Goal: Information Seeking & Learning: Learn about a topic

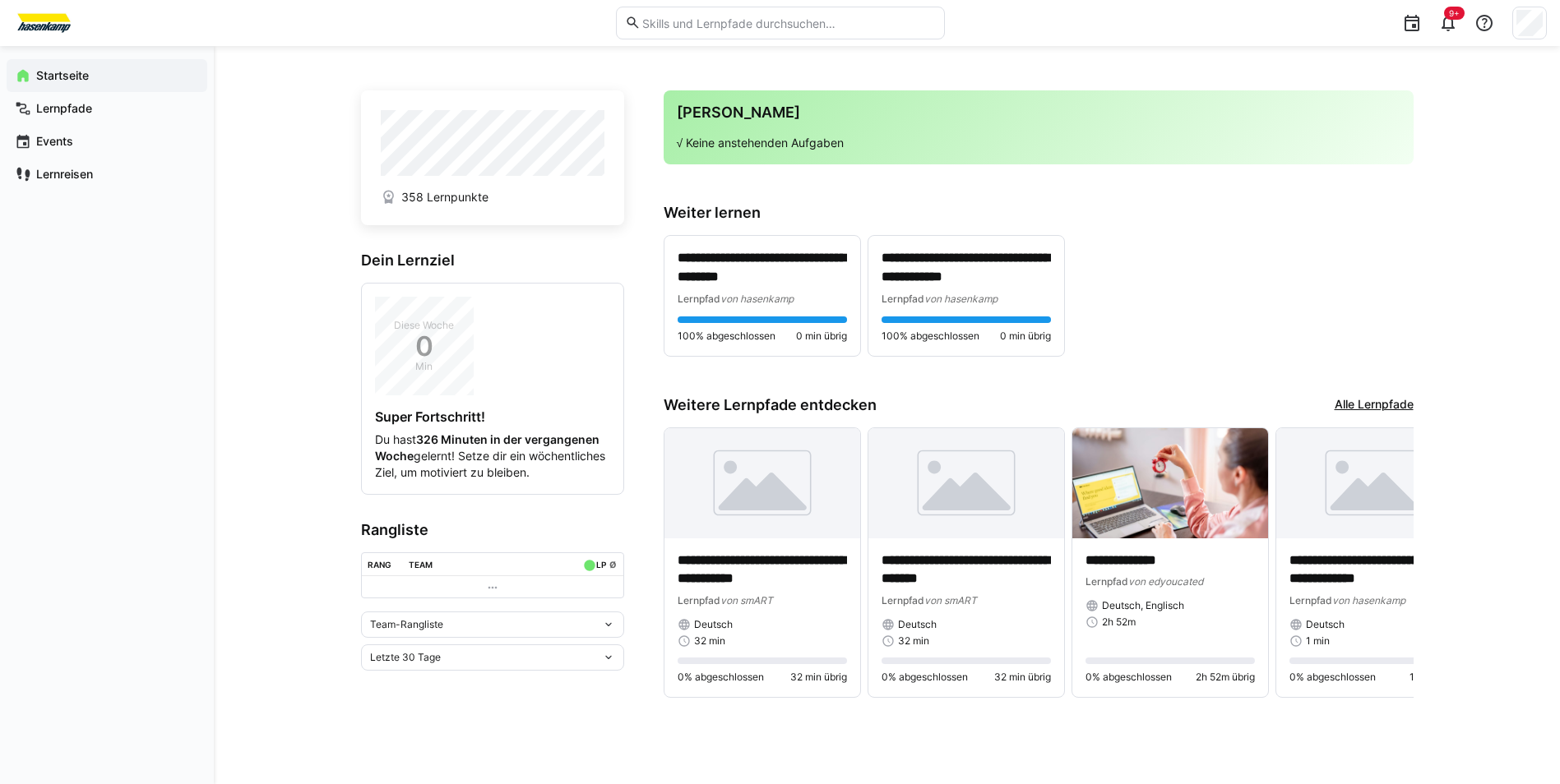
click at [845, 411] on link "Alle Lernpfade" at bounding box center [1374, 405] width 79 height 18
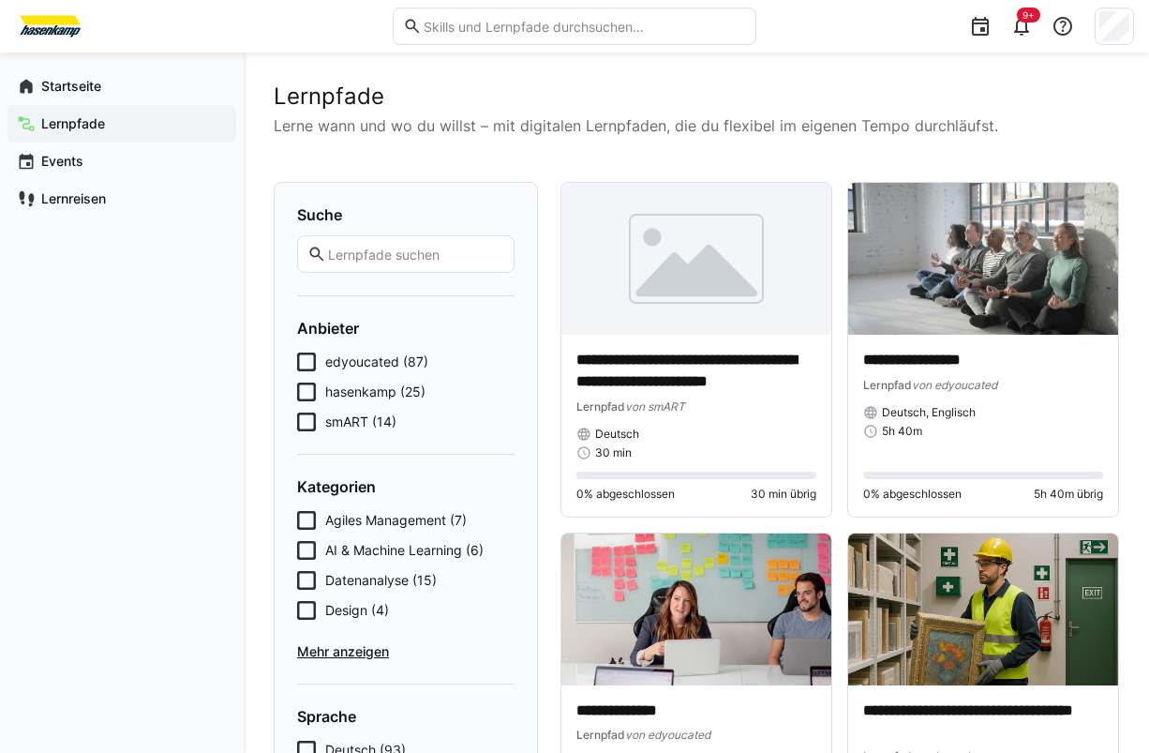
click at [0, 348] on html "**********" at bounding box center [574, 376] width 1149 height 753
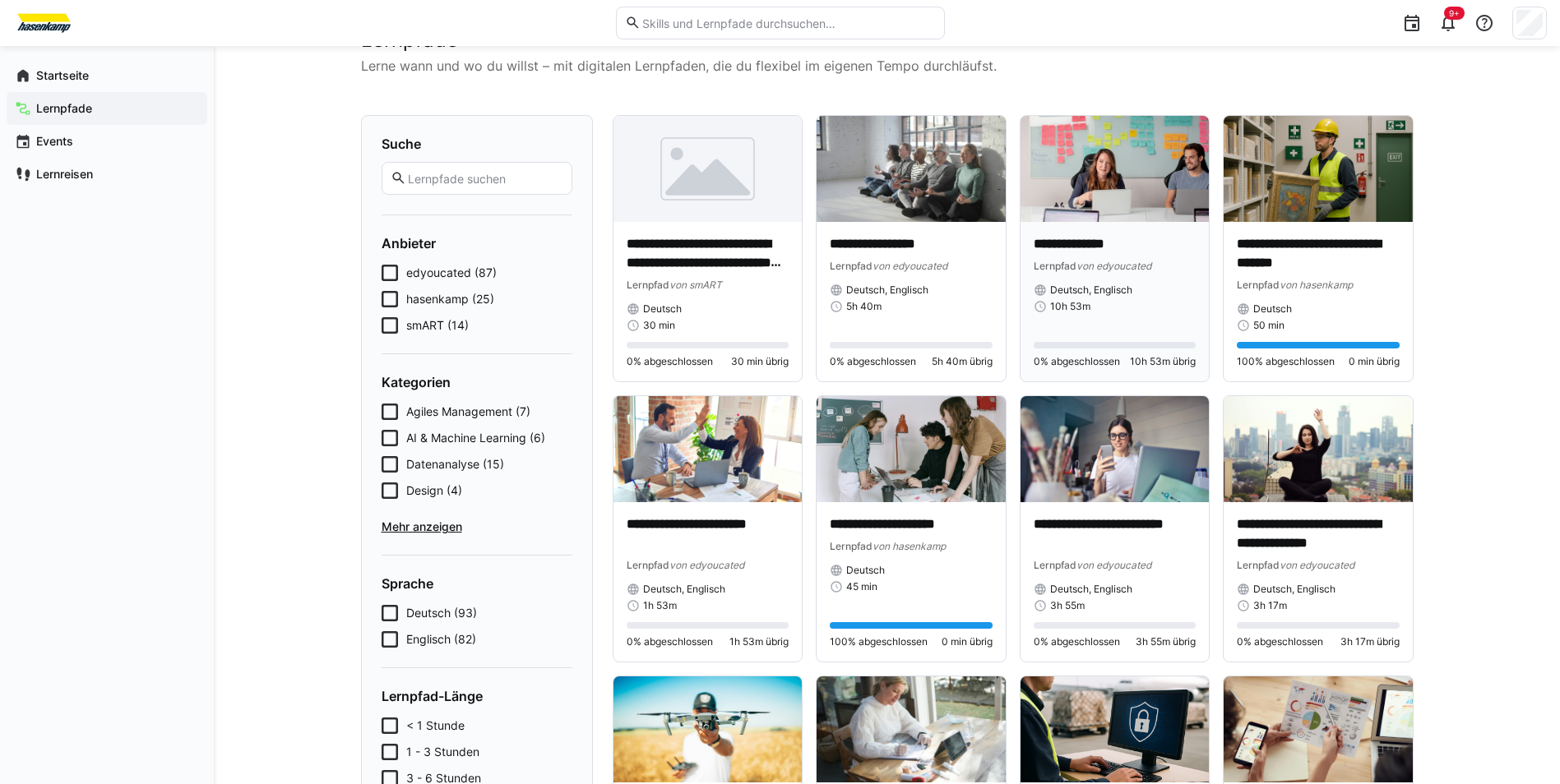
scroll to position [82, 0]
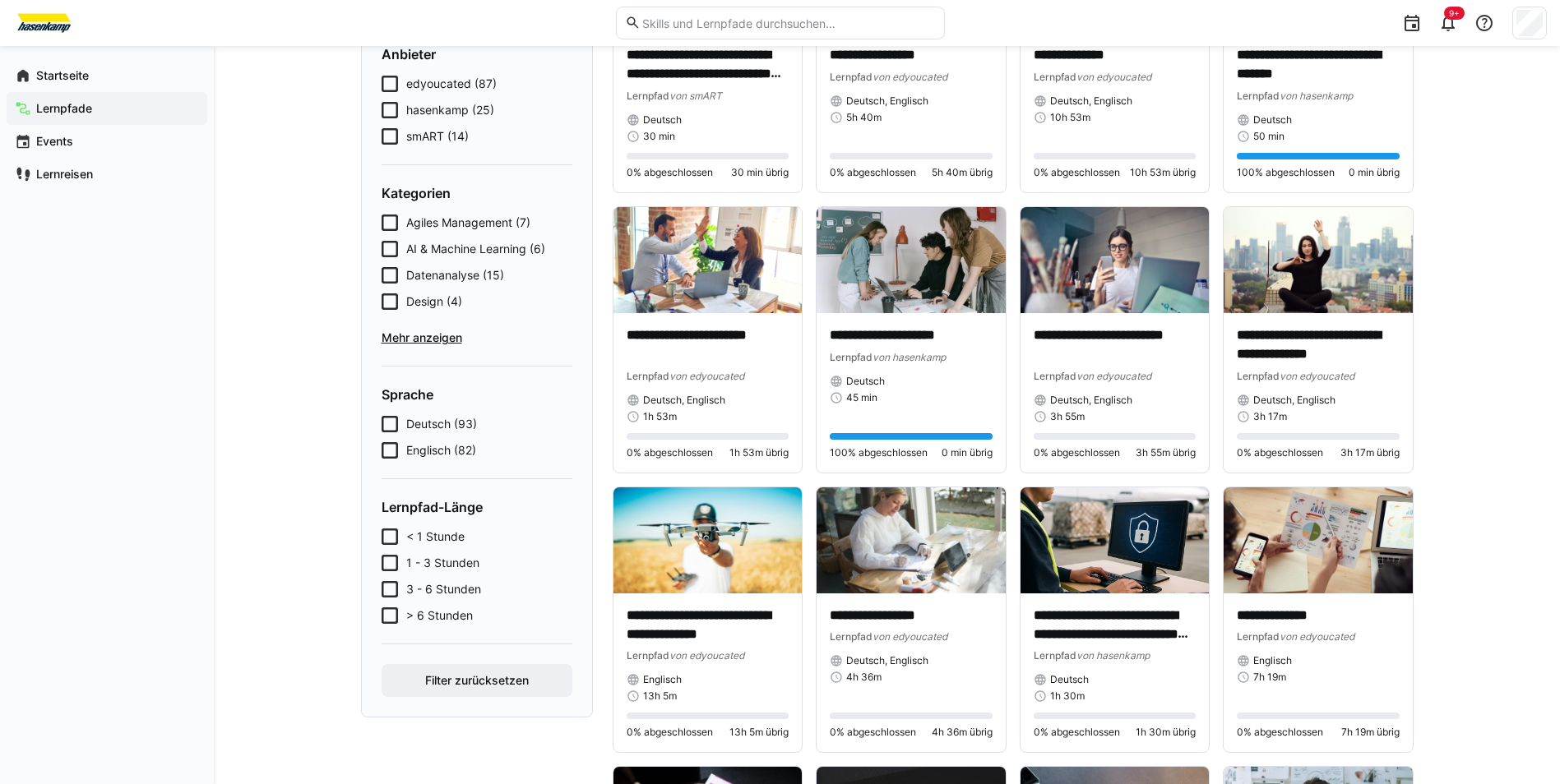
click at [447, 535] on span "< 1 Stunde" at bounding box center [435, 537] width 59 height 17
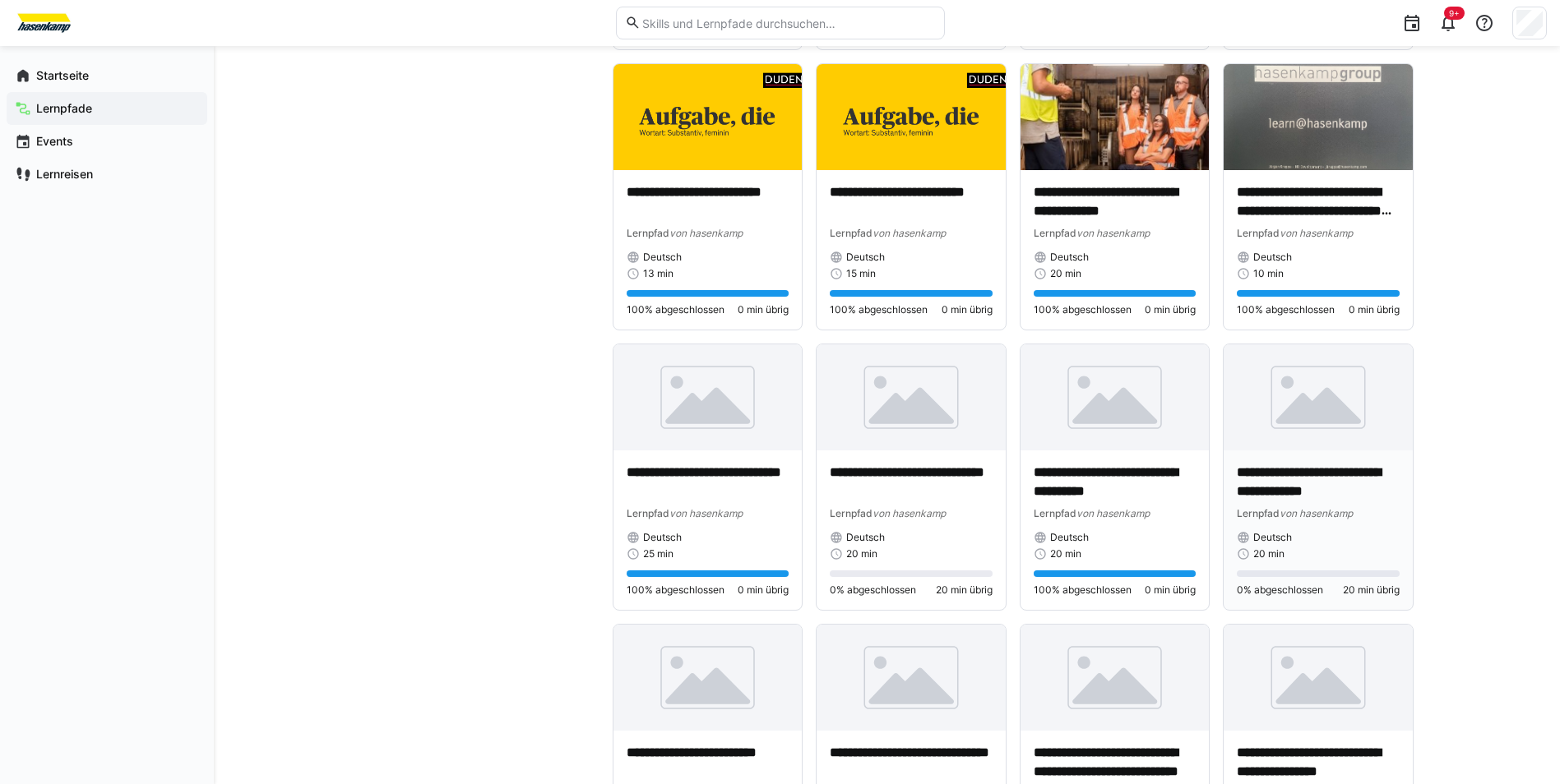
scroll to position [995, 0]
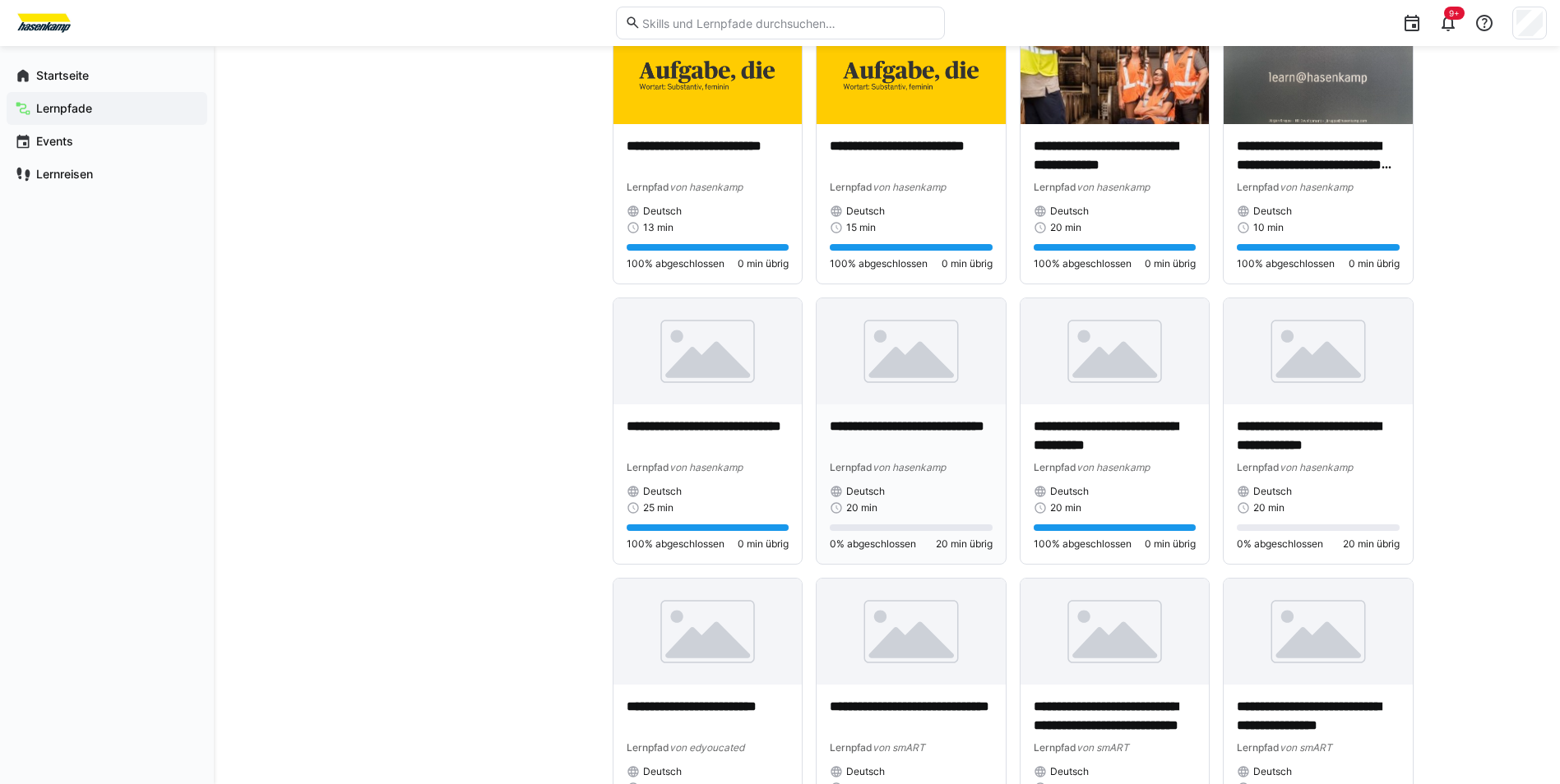
click at [845, 424] on p "**********" at bounding box center [912, 436] width 163 height 38
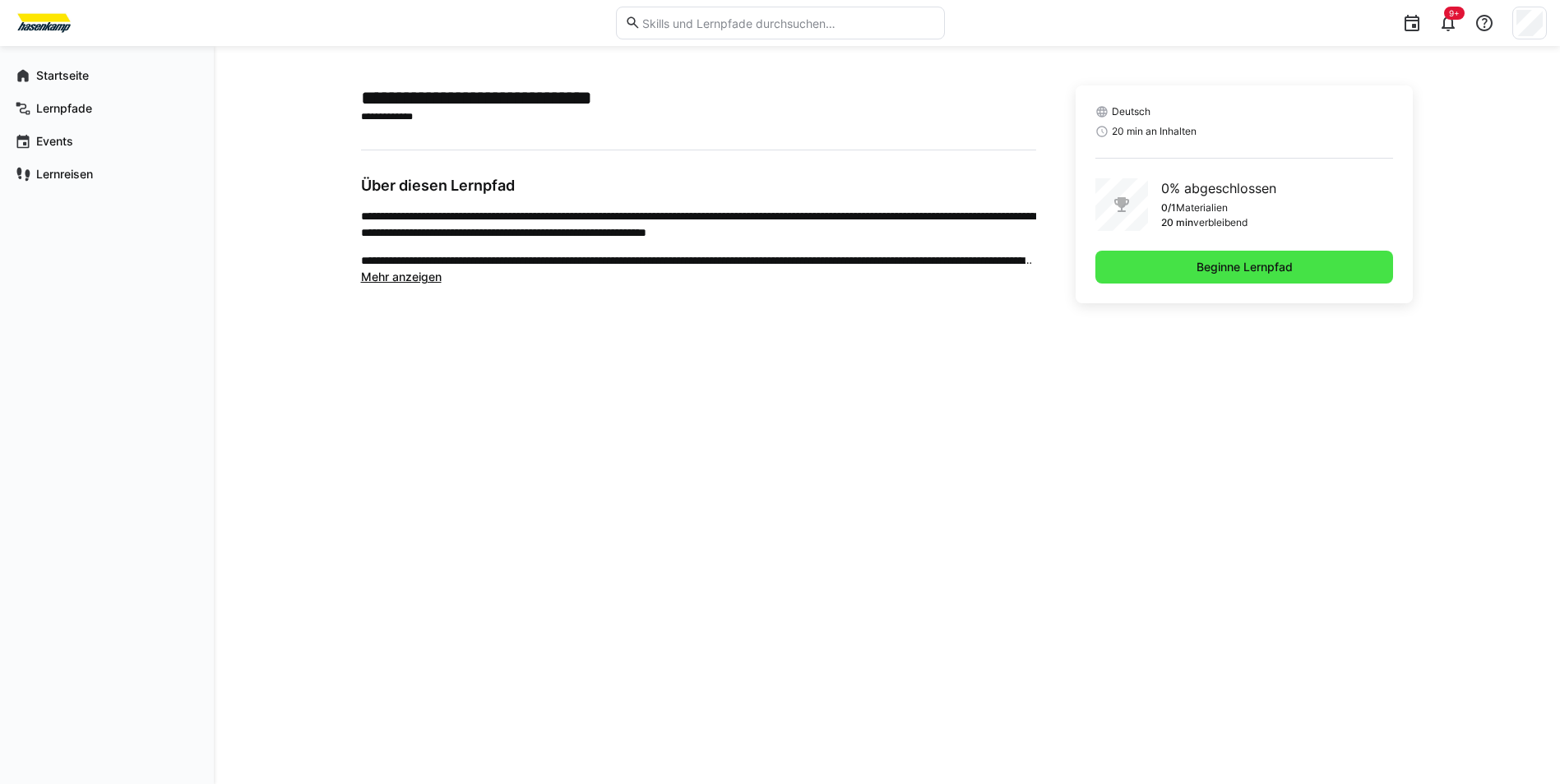
click at [845, 272] on span "Beginne Lernpfad" at bounding box center [1244, 267] width 101 height 17
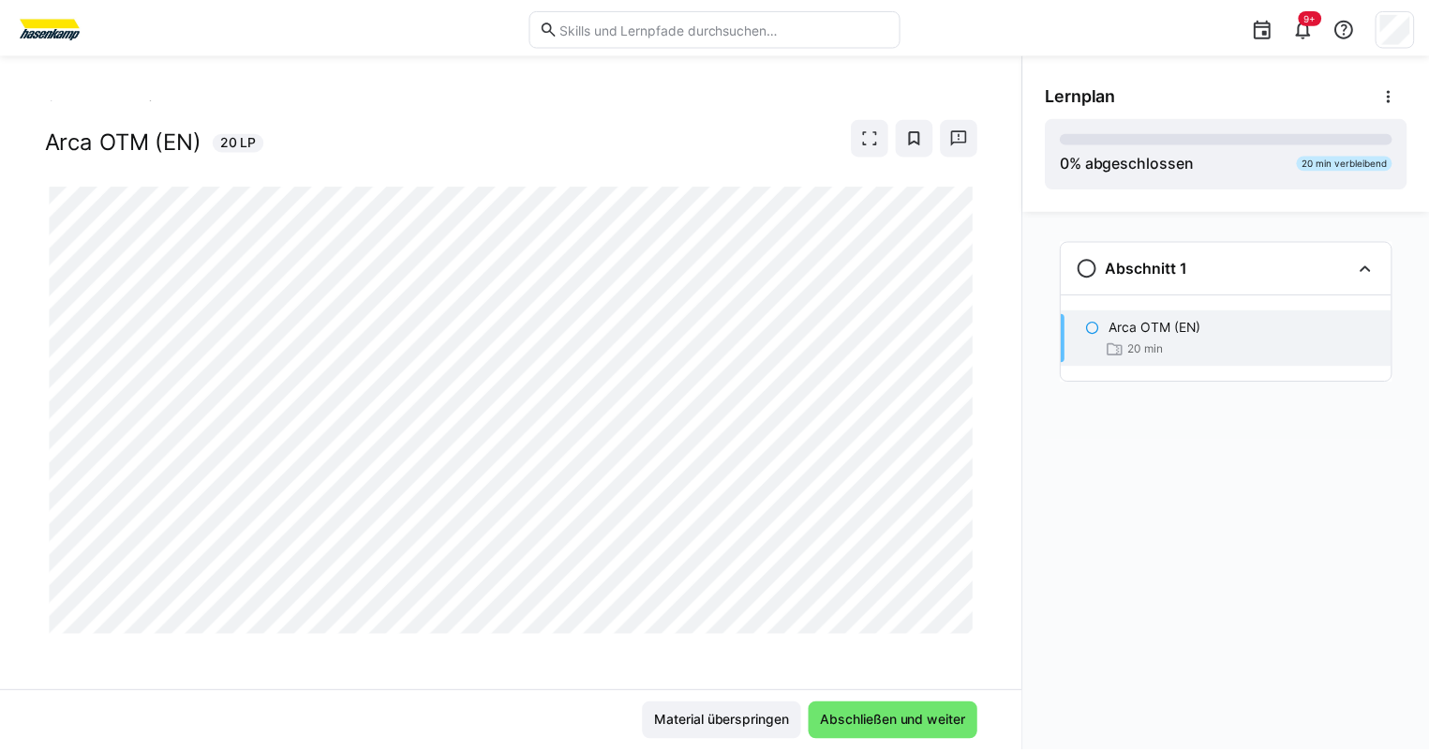
scroll to position [21, 0]
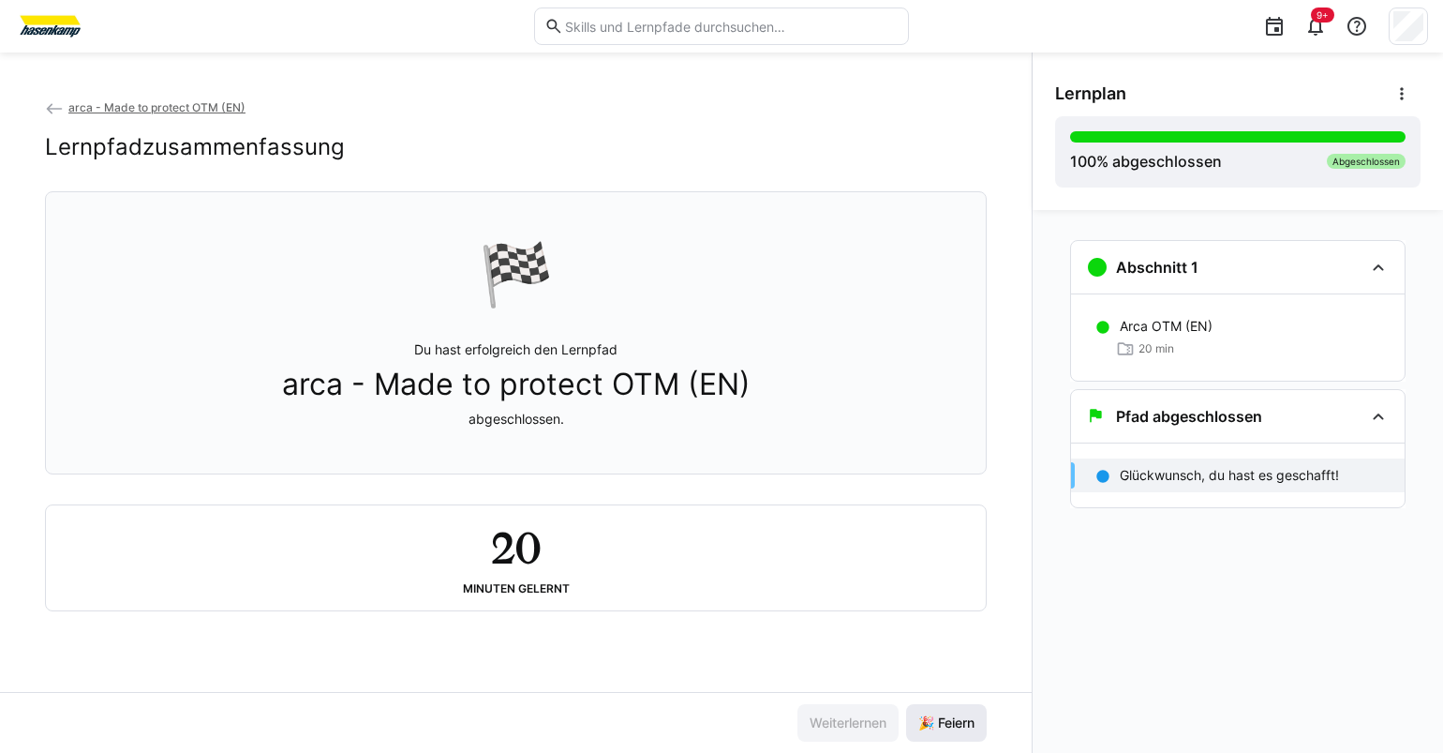
click at [963, 731] on span "🎉 Feiern" at bounding box center [947, 722] width 62 height 19
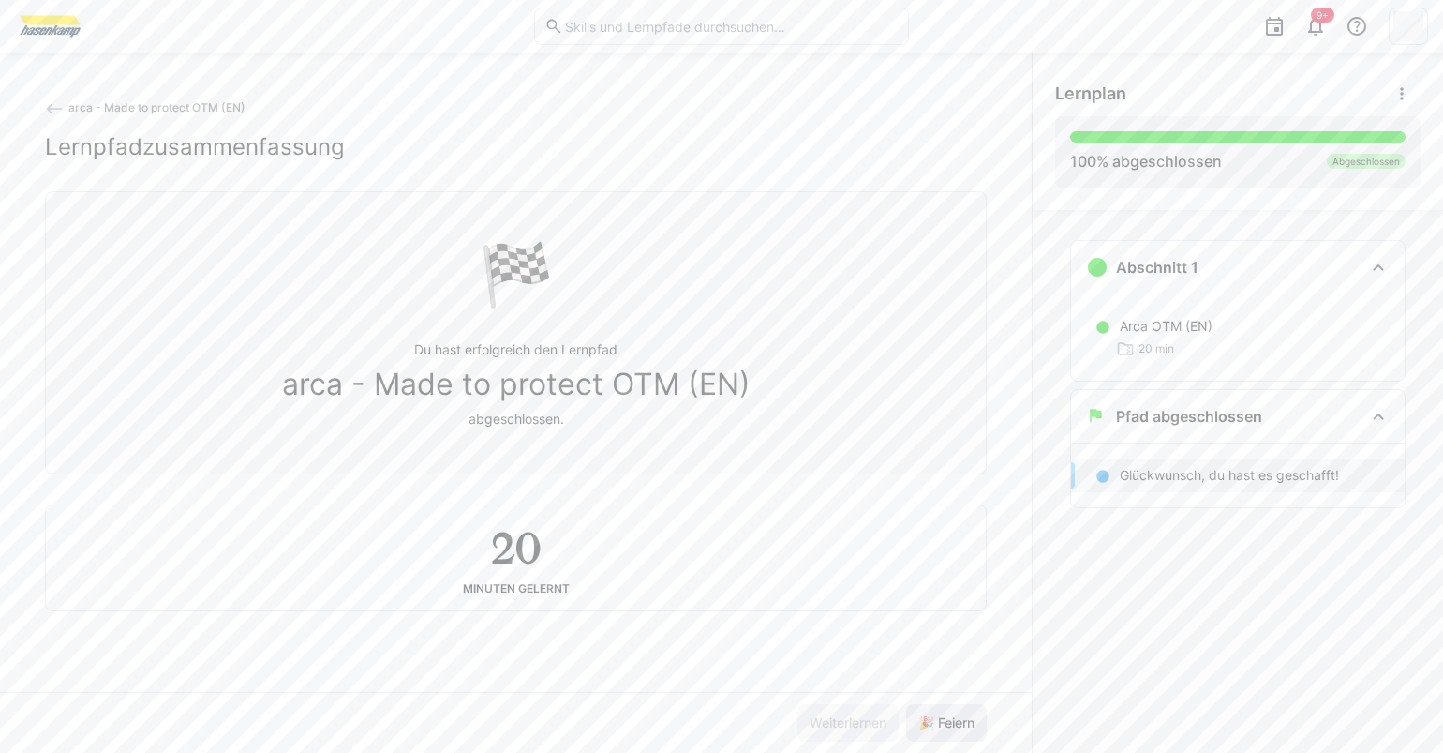
click at [963, 720] on span "🎉 Feiern" at bounding box center [947, 722] width 62 height 19
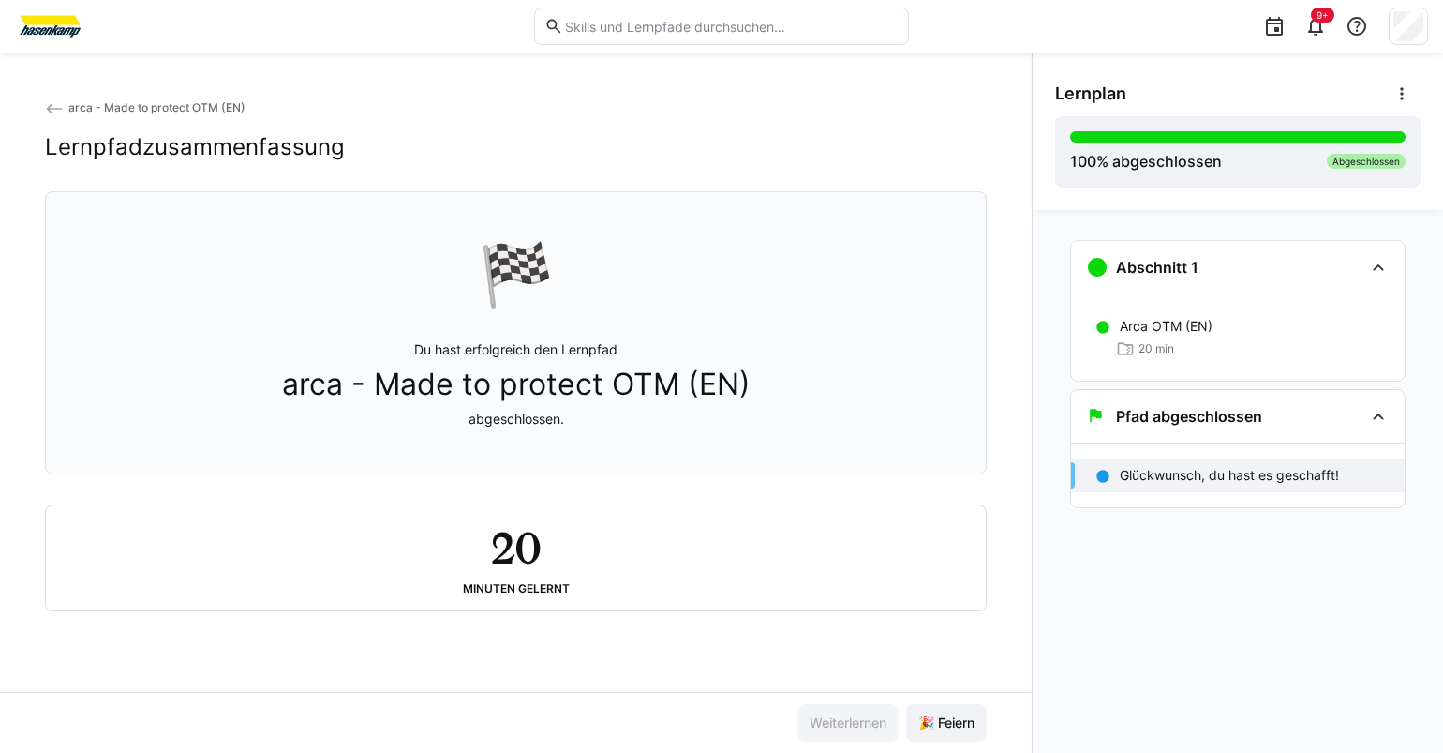
click at [78, 108] on span "arca - Made to protect OTM (EN)" at bounding box center [156, 107] width 177 height 14
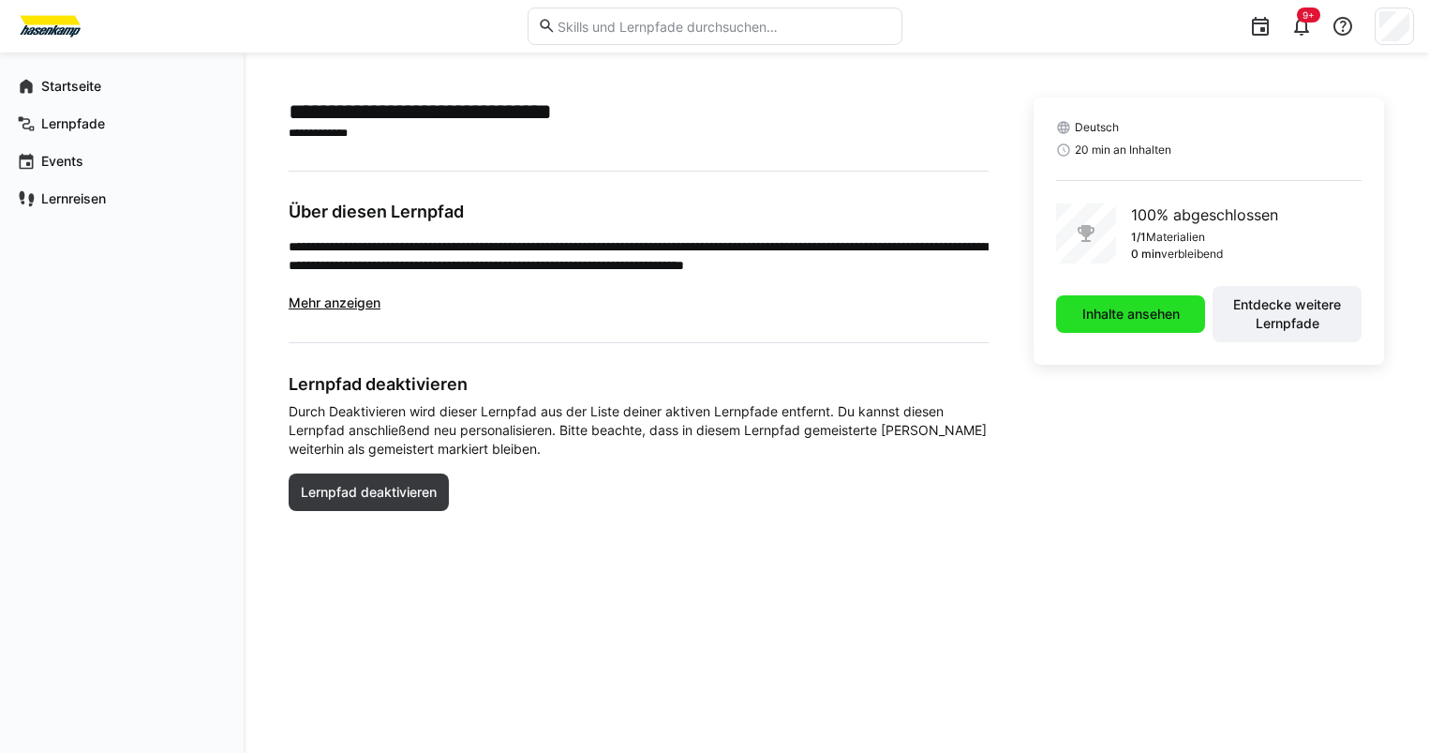
drag, startPoint x: 1067, startPoint y: 327, endPoint x: 1073, endPoint y: 315, distance: 13.8
click at [963, 315] on span "Inhalte ansehen" at bounding box center [1130, 313] width 149 height 37
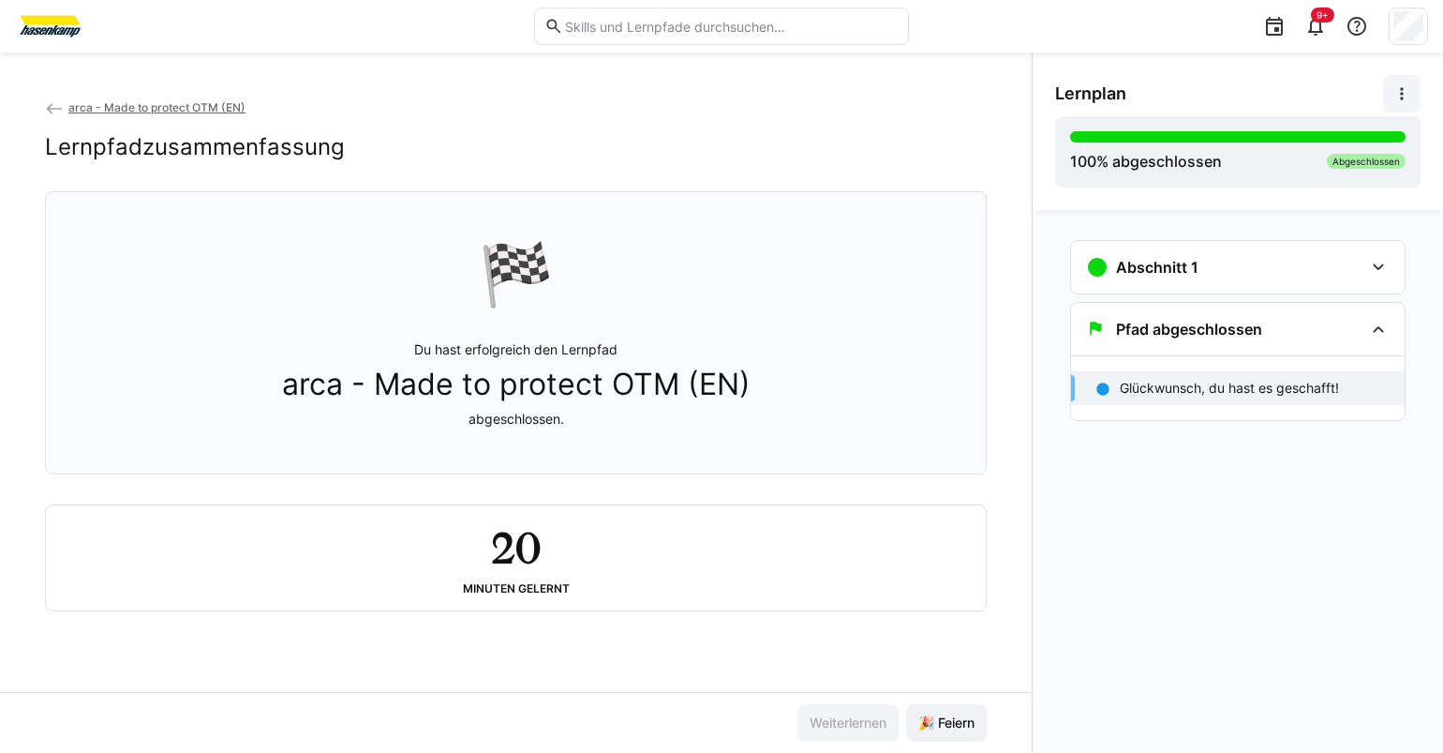
click at [963, 97] on eds-icon at bounding box center [1402, 93] width 19 height 19
drag, startPoint x: 1135, startPoint y: 482, endPoint x: 949, endPoint y: 299, distance: 261.2
click at [963, 443] on div "Abschnitt 1 Arca OTM (EN) 20 min Pfad abgeschlossen Glückwunsch, du hast es ges…" at bounding box center [1238, 481] width 411 height 543
click at [141, 103] on span "arca - Made to protect OTM (EN)" at bounding box center [156, 107] width 177 height 14
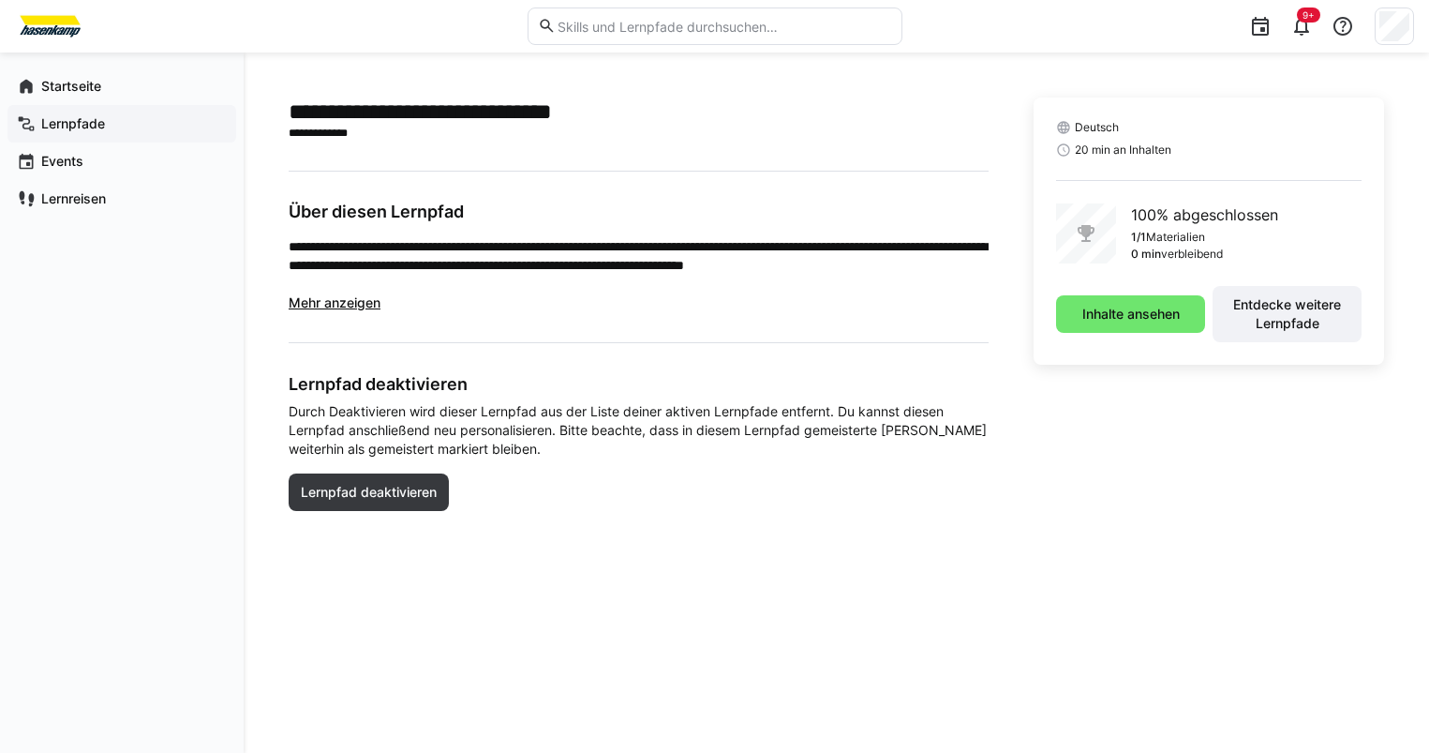
click at [121, 127] on span "Lernpfade" at bounding box center [132, 123] width 188 height 19
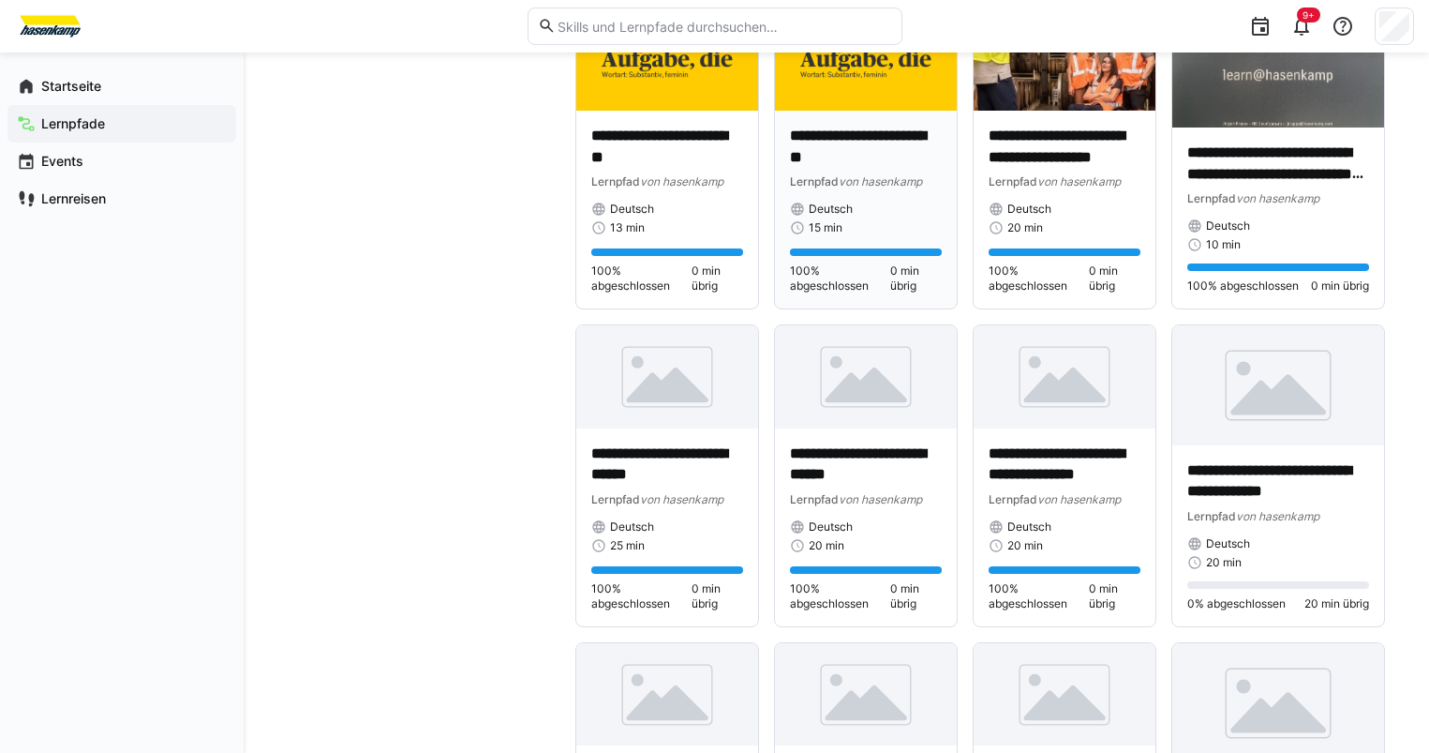
scroll to position [1175, 0]
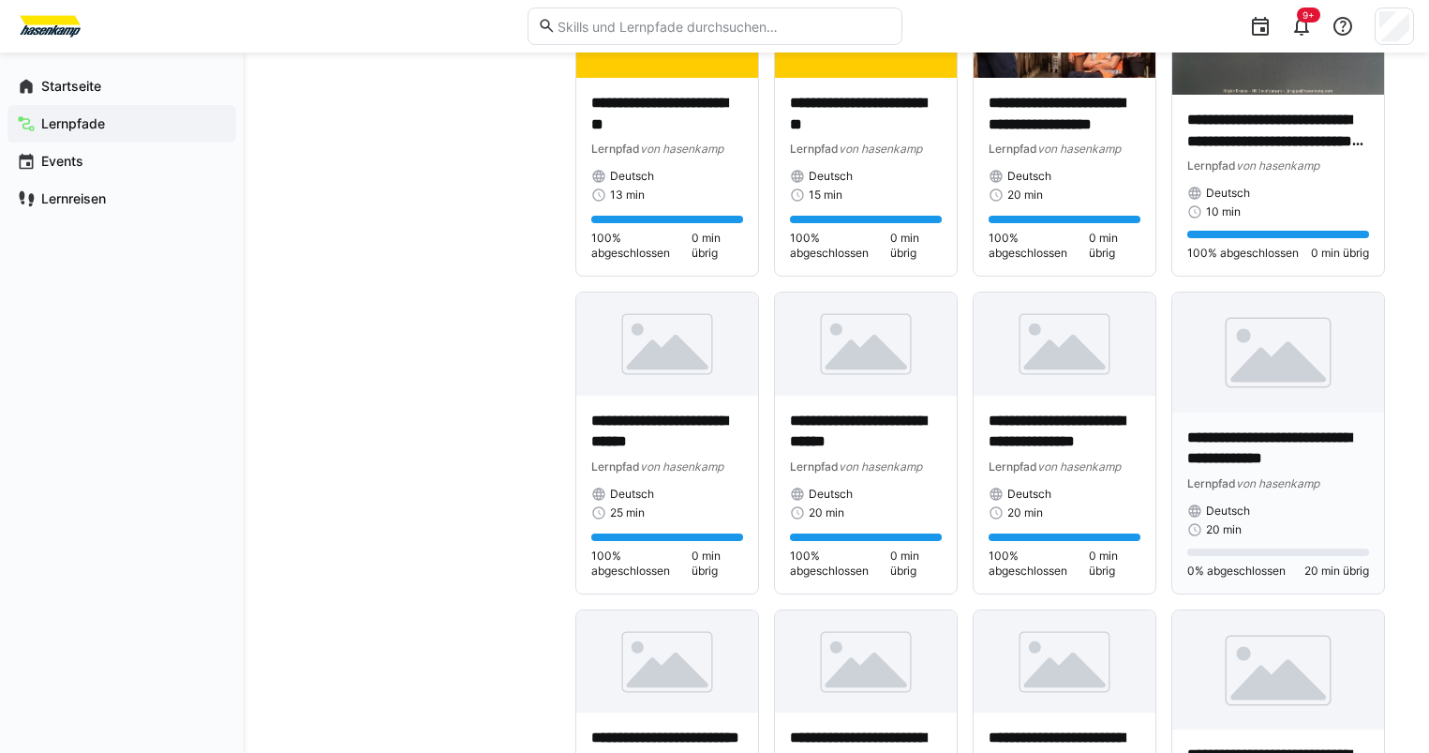
click at [963, 439] on p "**********" at bounding box center [1279, 448] width 182 height 43
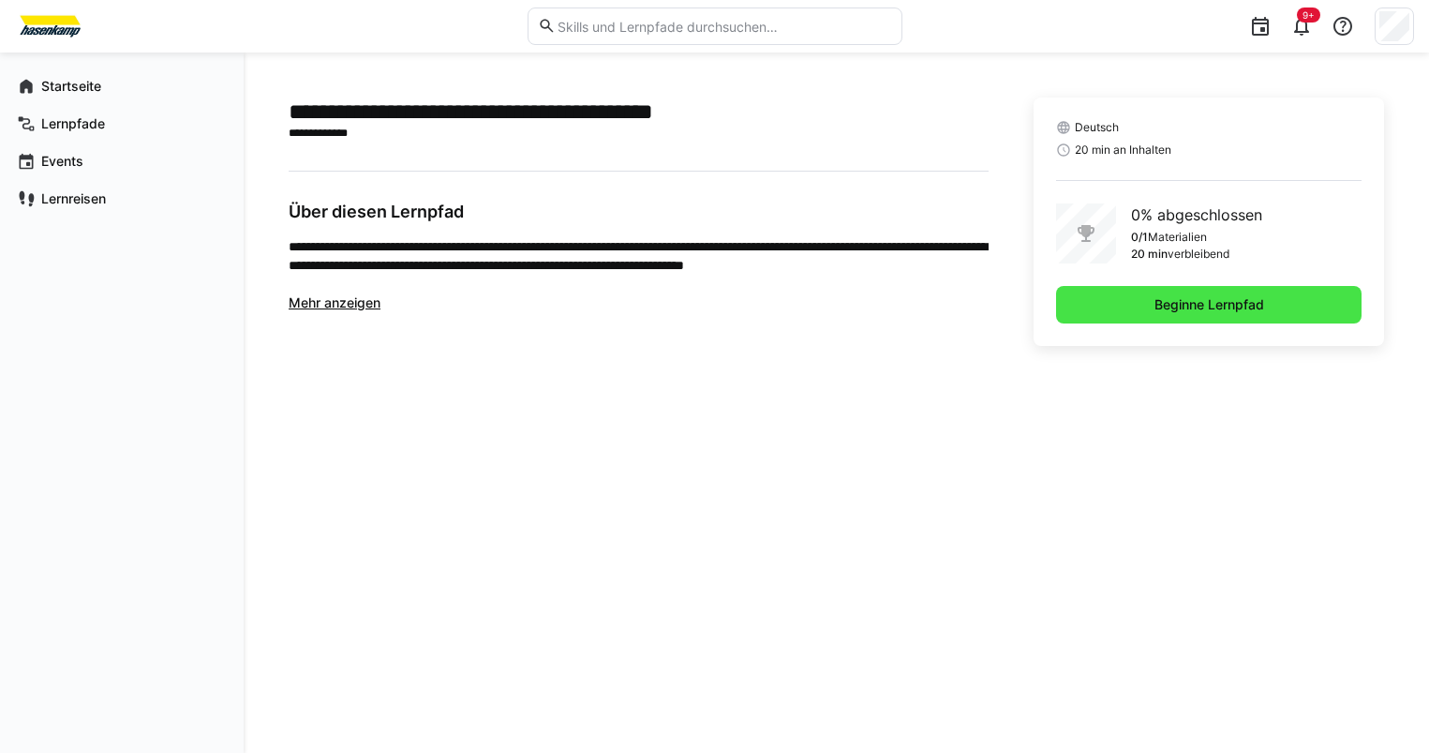
click at [963, 321] on span "Beginne Lernpfad" at bounding box center [1209, 304] width 306 height 37
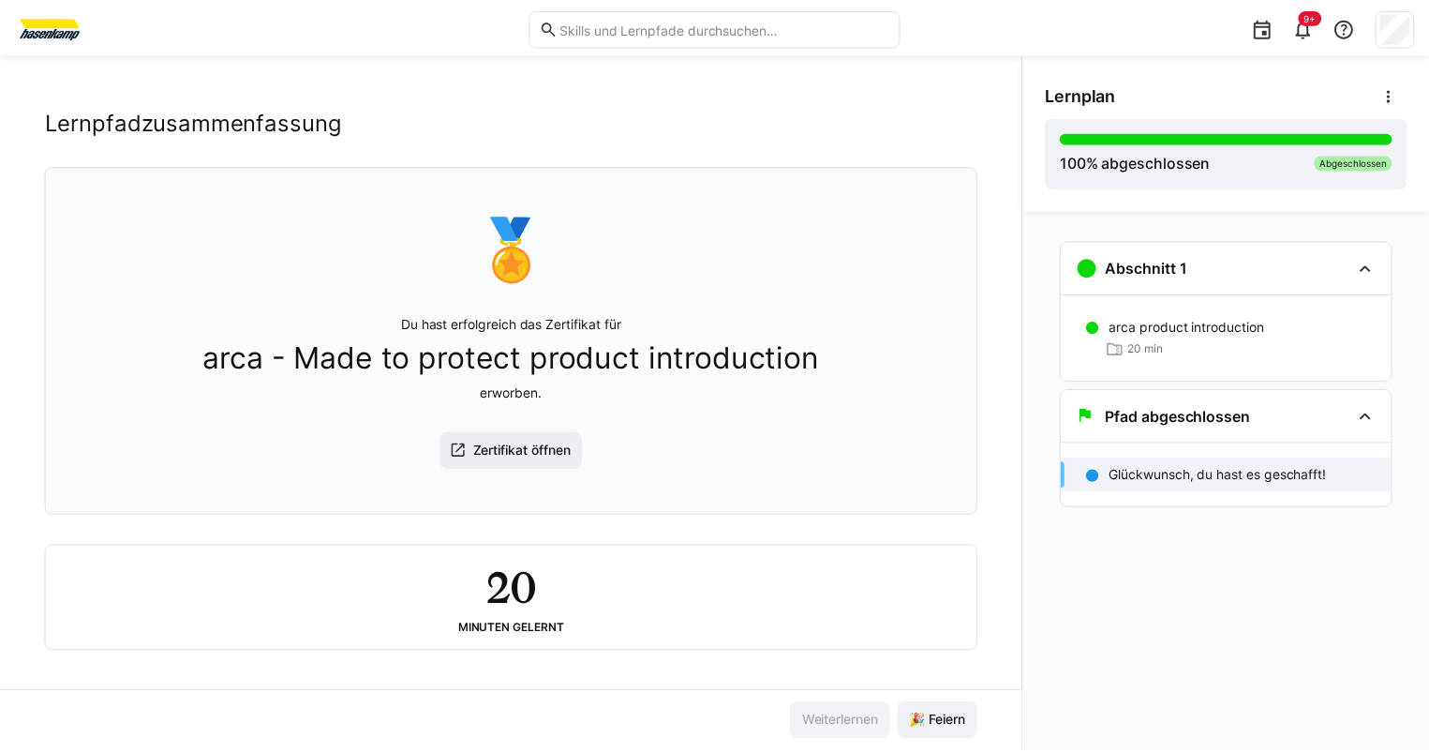
scroll to position [38, 0]
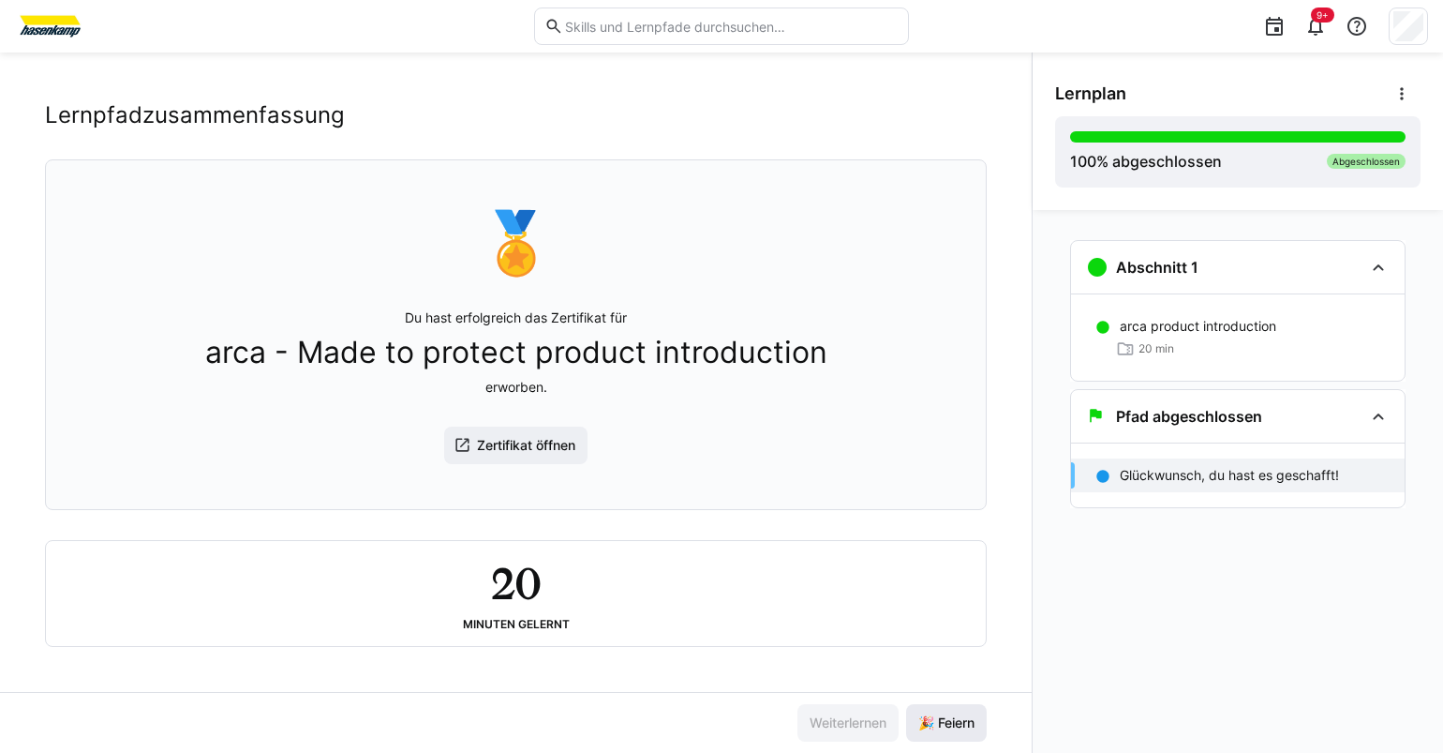
click at [924, 722] on span "🎉 Feiern" at bounding box center [947, 722] width 62 height 19
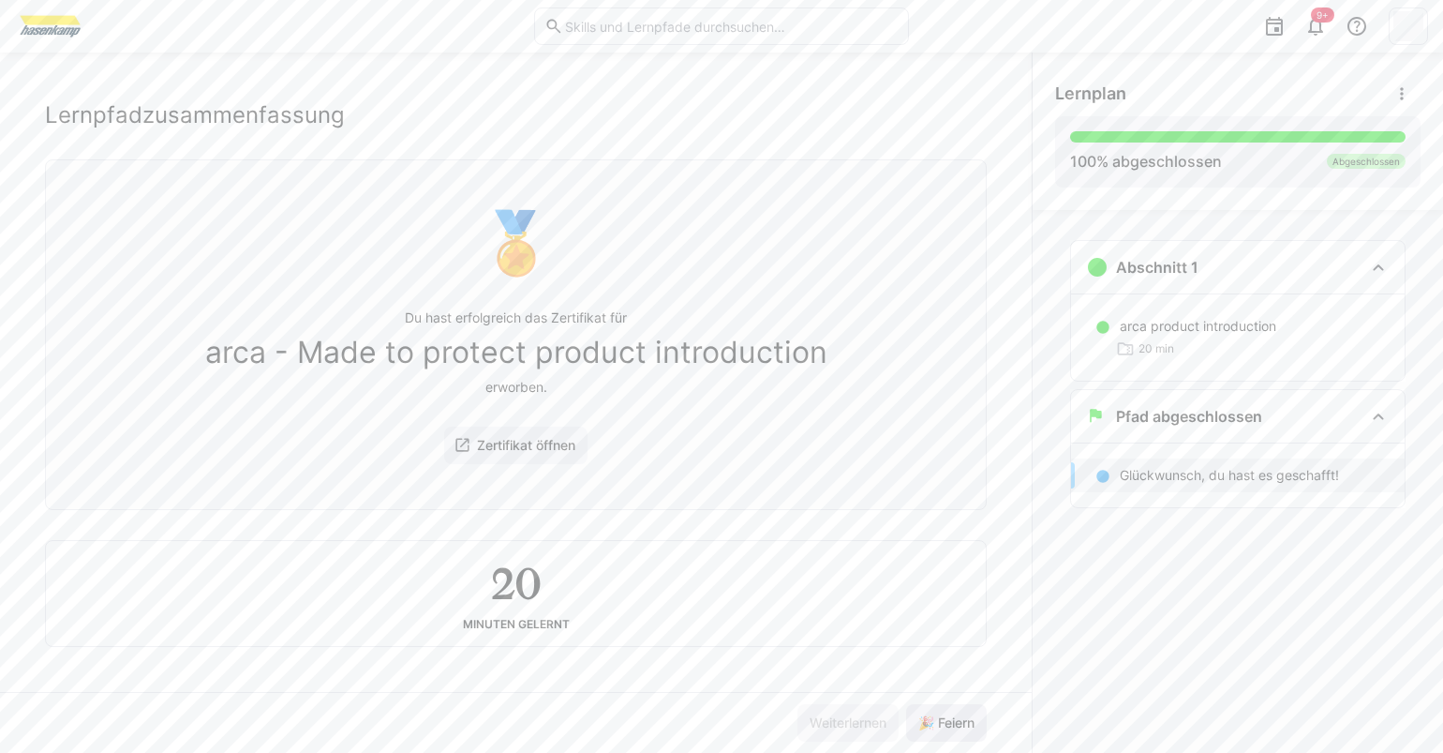
click at [920, 711] on span "🎉 Feiern" at bounding box center [946, 722] width 81 height 37
click at [963, 89] on span at bounding box center [1401, 93] width 37 height 37
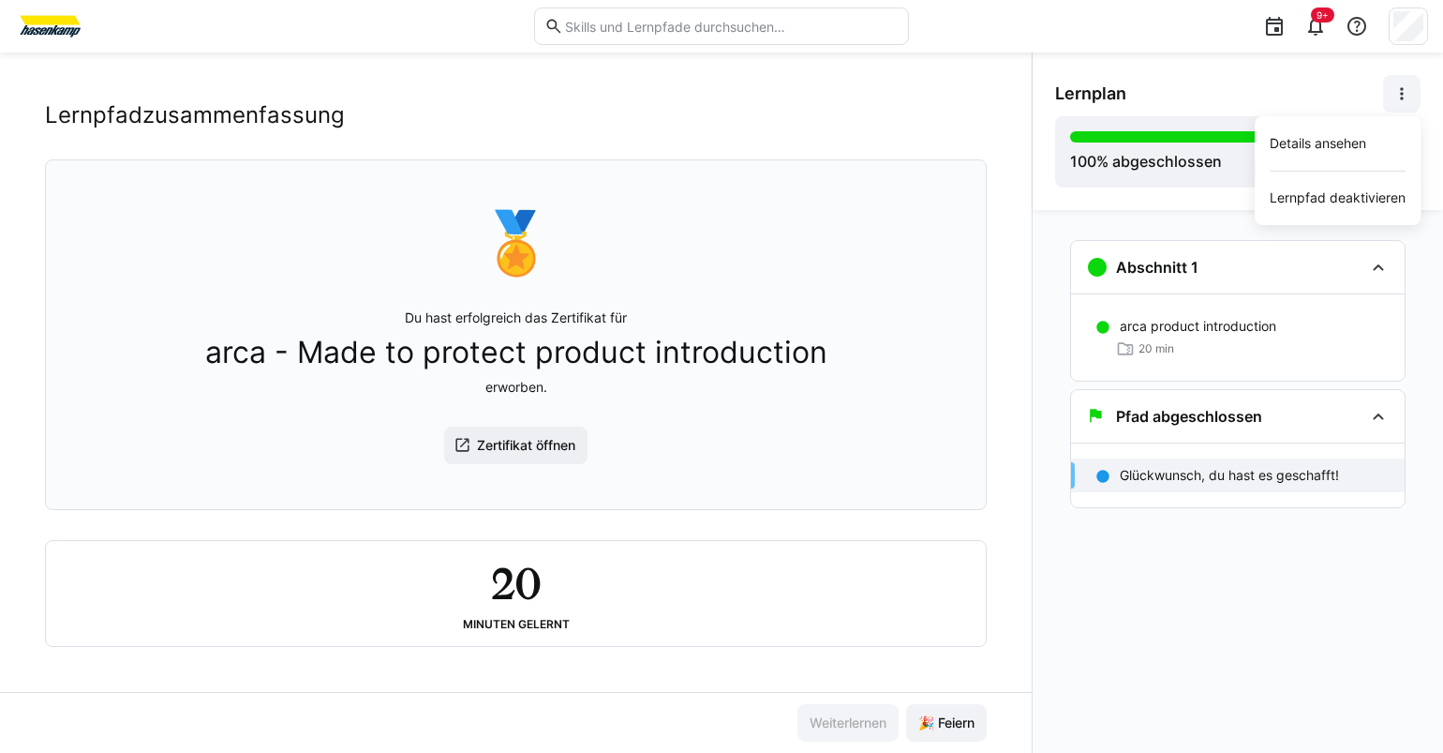
drag, startPoint x: 591, startPoint y: 144, endPoint x: 404, endPoint y: 56, distance: 207.1
click at [584, 141] on div "arca - Made to protect product introduction Lernpfadzusammenfassung" at bounding box center [516, 113] width 942 height 94
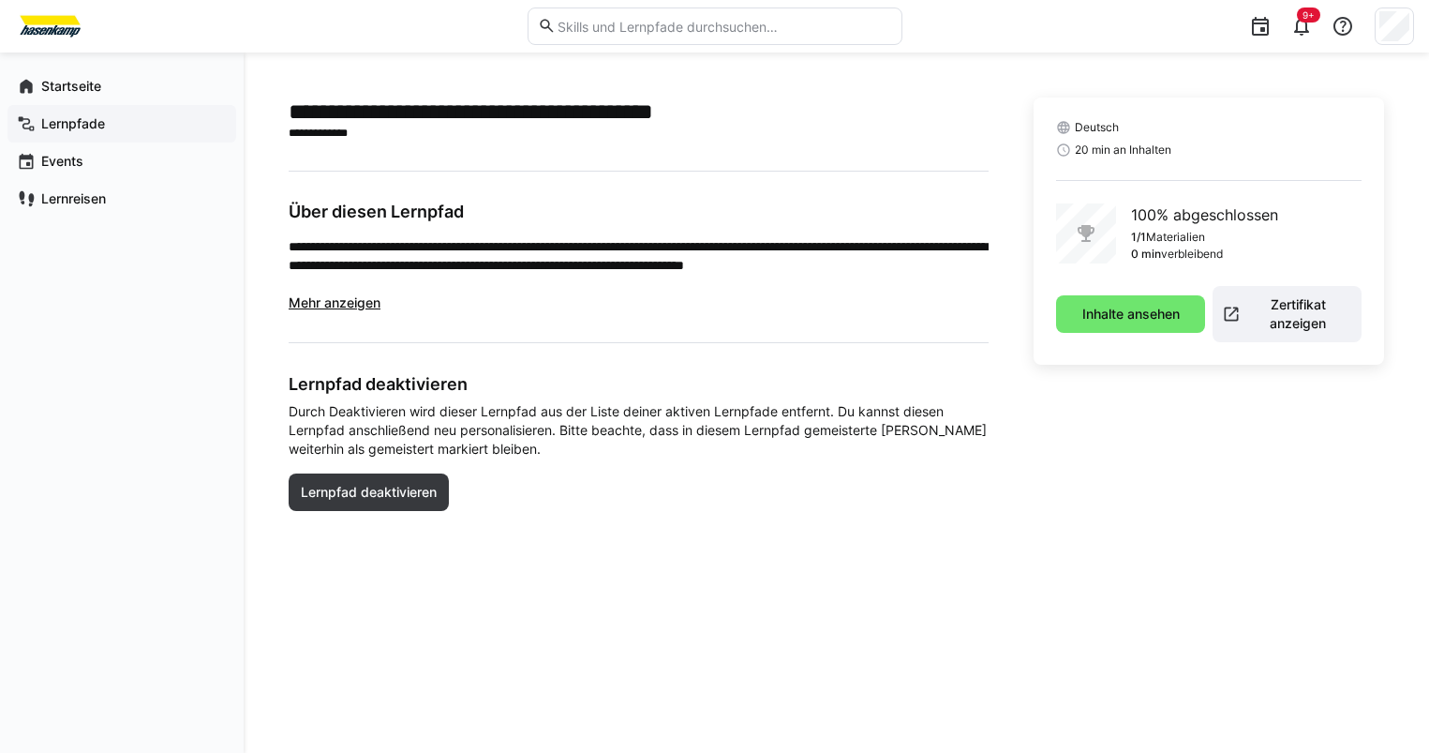
click at [0, 0] on app-navigation-label "Lernpfade" at bounding box center [0, 0] width 0 height 0
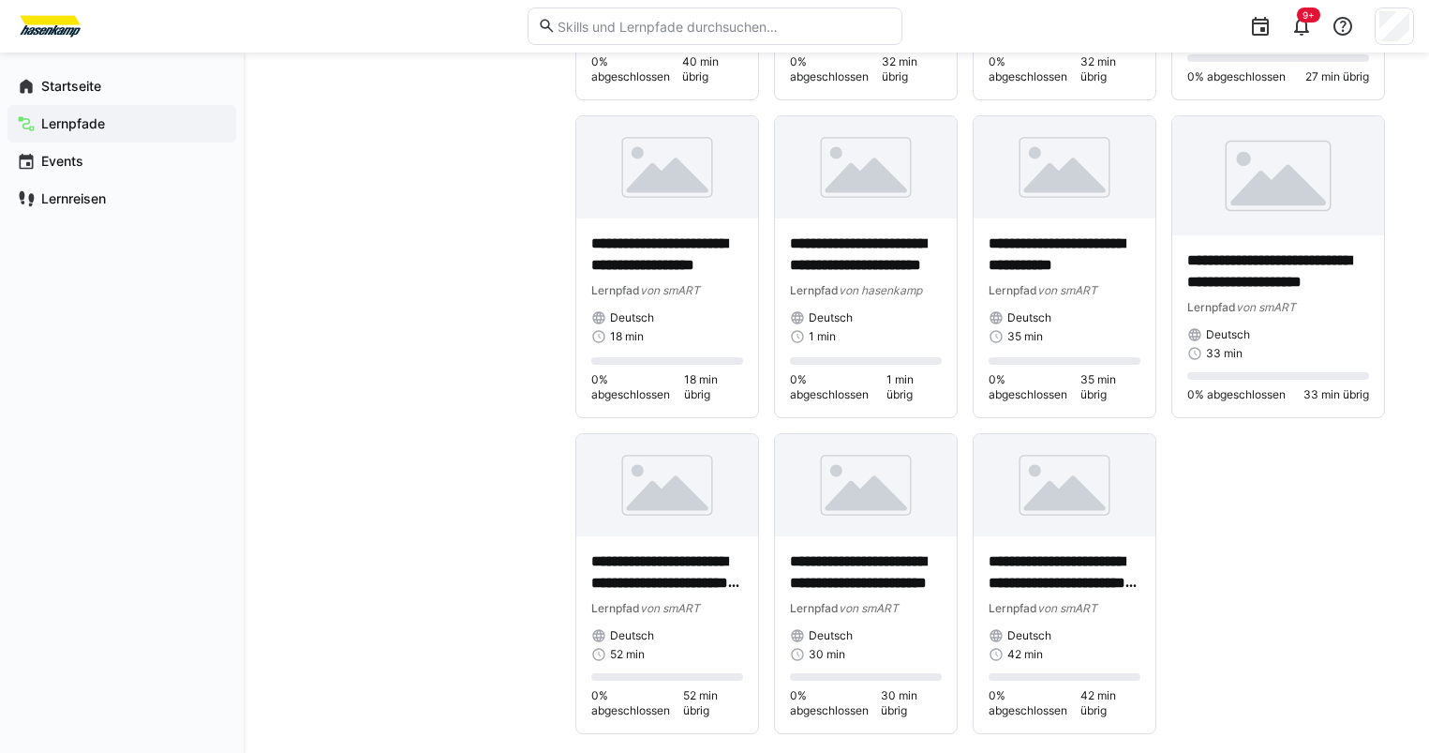
scroll to position [2332, 0]
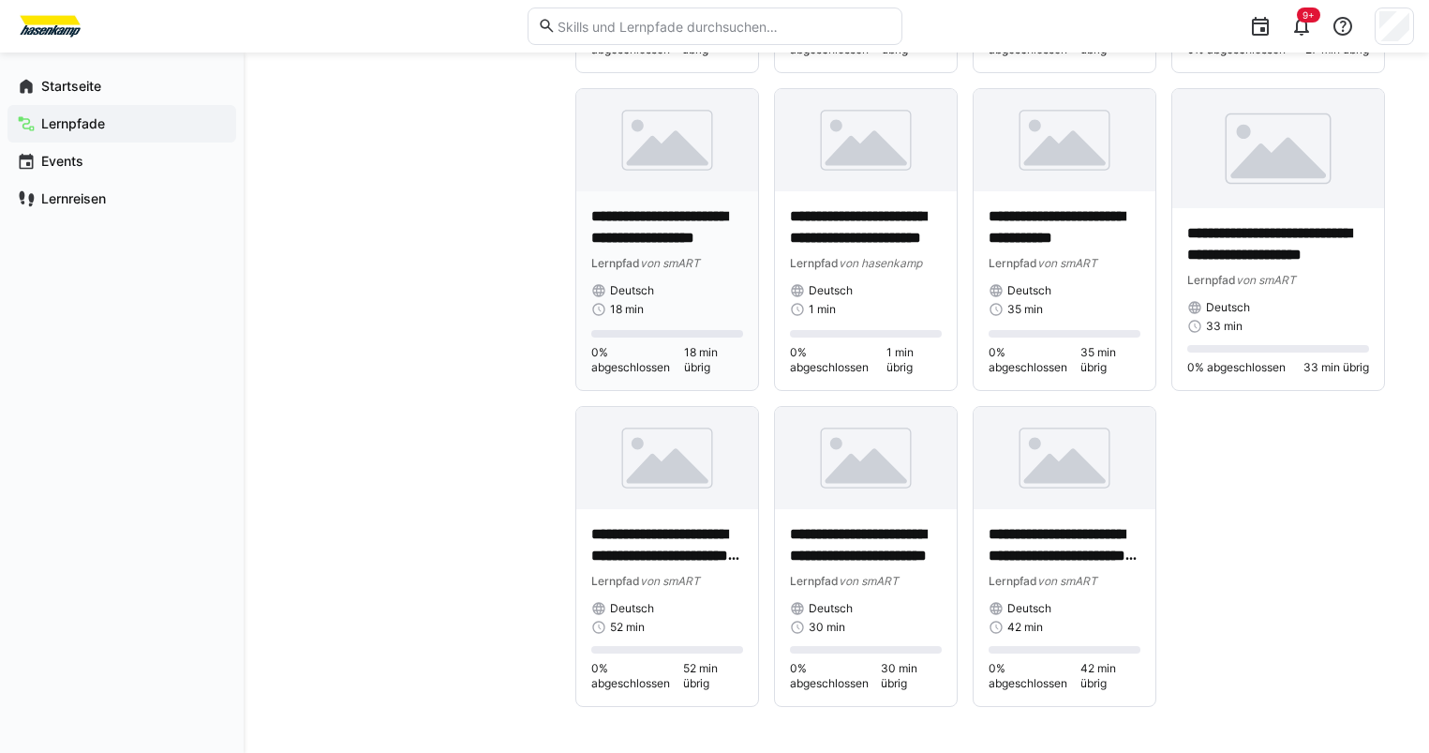
click at [613, 160] on img at bounding box center [667, 140] width 182 height 102
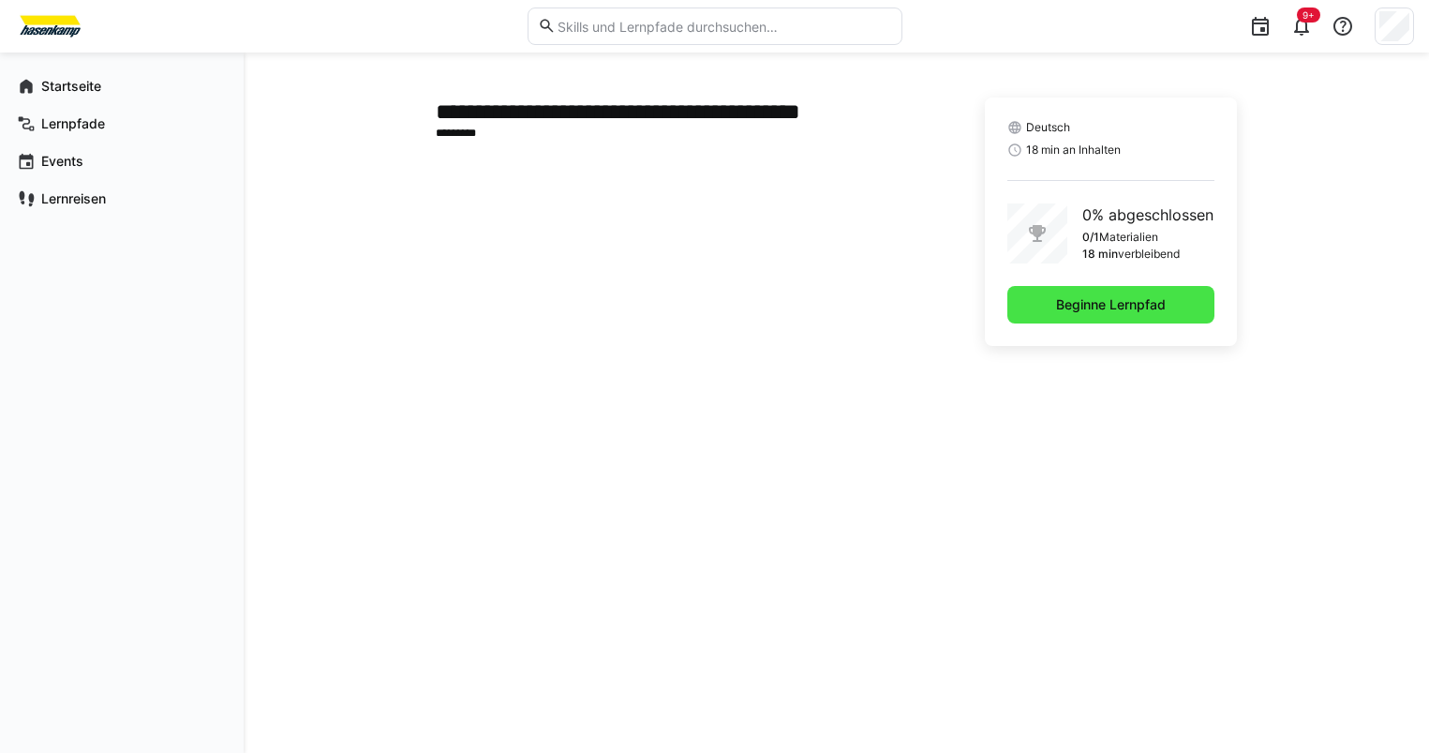
click at [963, 316] on span "Beginne Lernpfad" at bounding box center [1111, 304] width 207 height 37
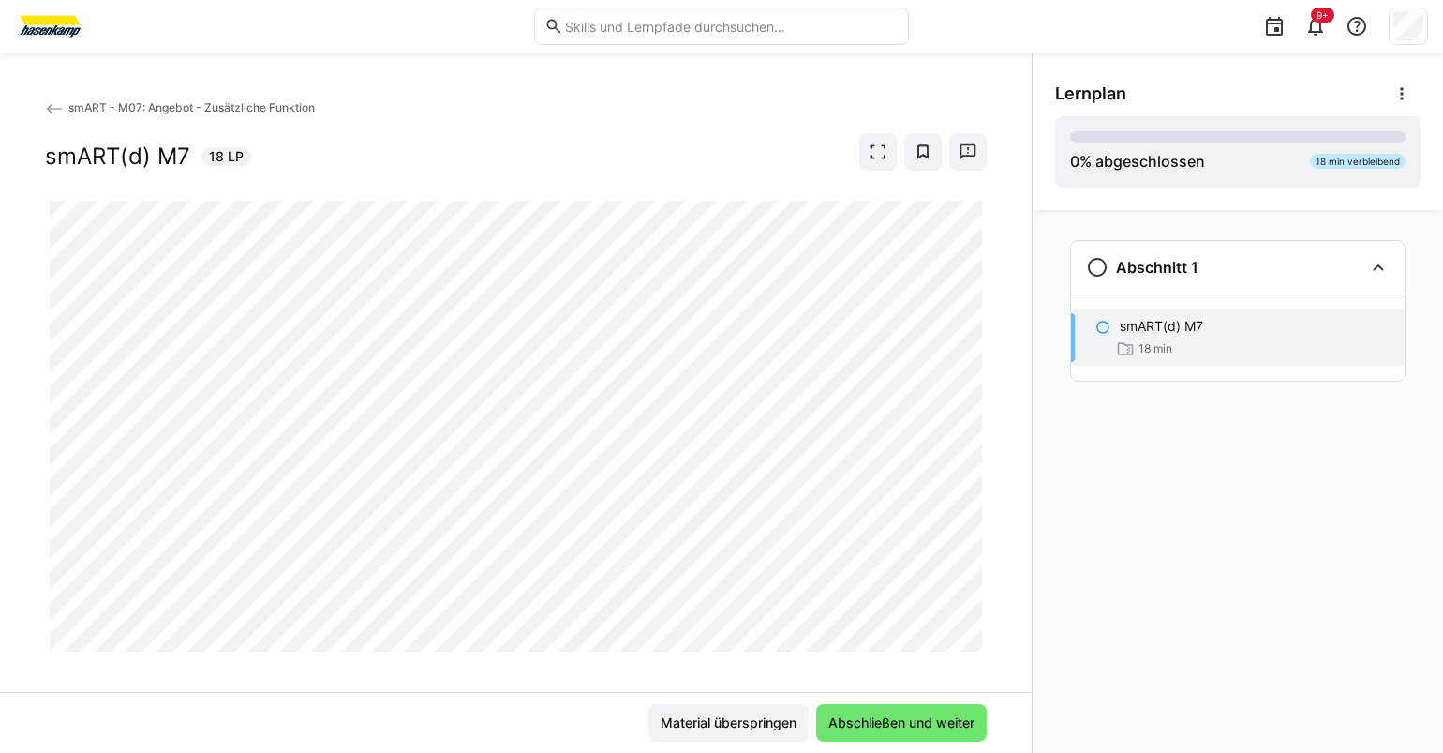
click at [58, 107] on eds-icon at bounding box center [54, 108] width 19 height 19
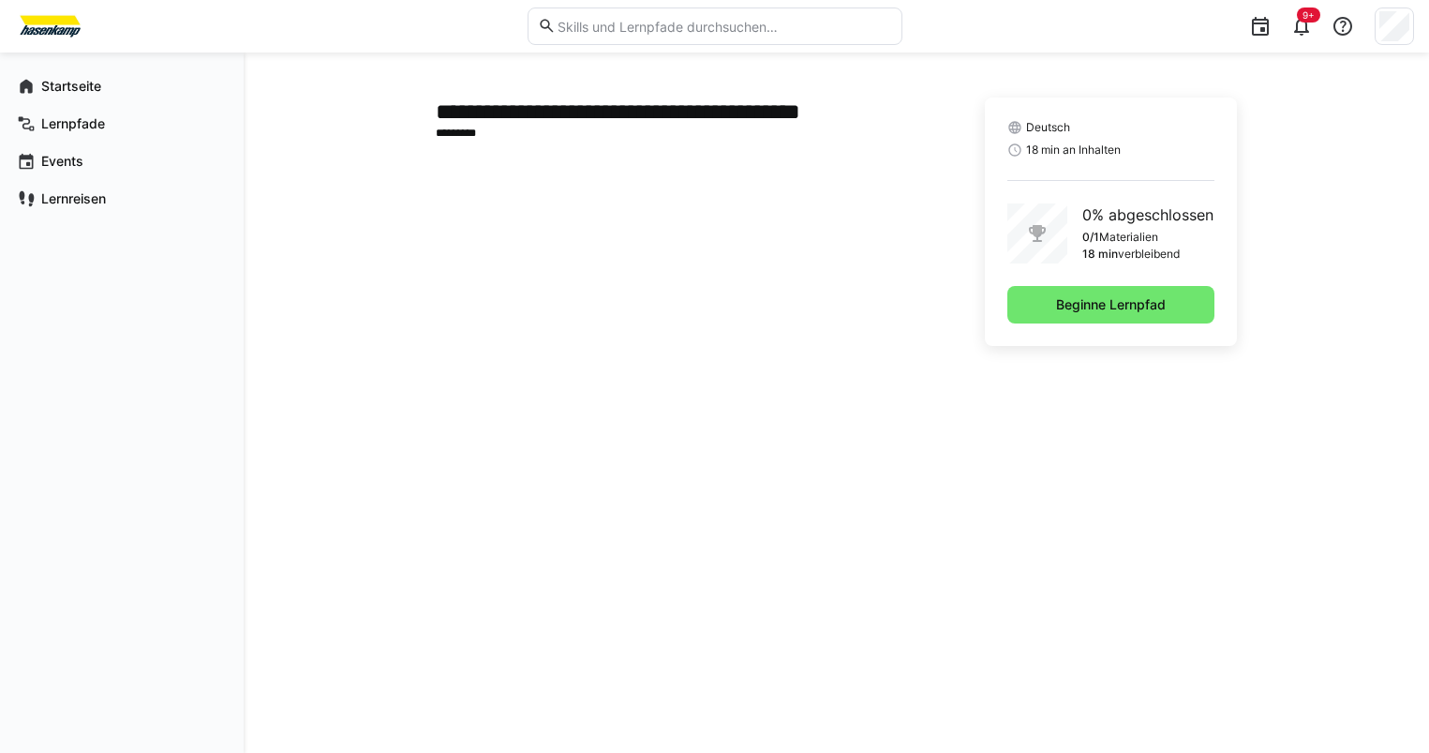
click at [963, 324] on div "Deutsch 18 min an Inhalten 0% abgeschlossen 0/1 Materialien 18 min verbleibend …" at bounding box center [1111, 221] width 252 height 248
click at [963, 319] on span "Beginne Lernpfad" at bounding box center [1111, 304] width 207 height 37
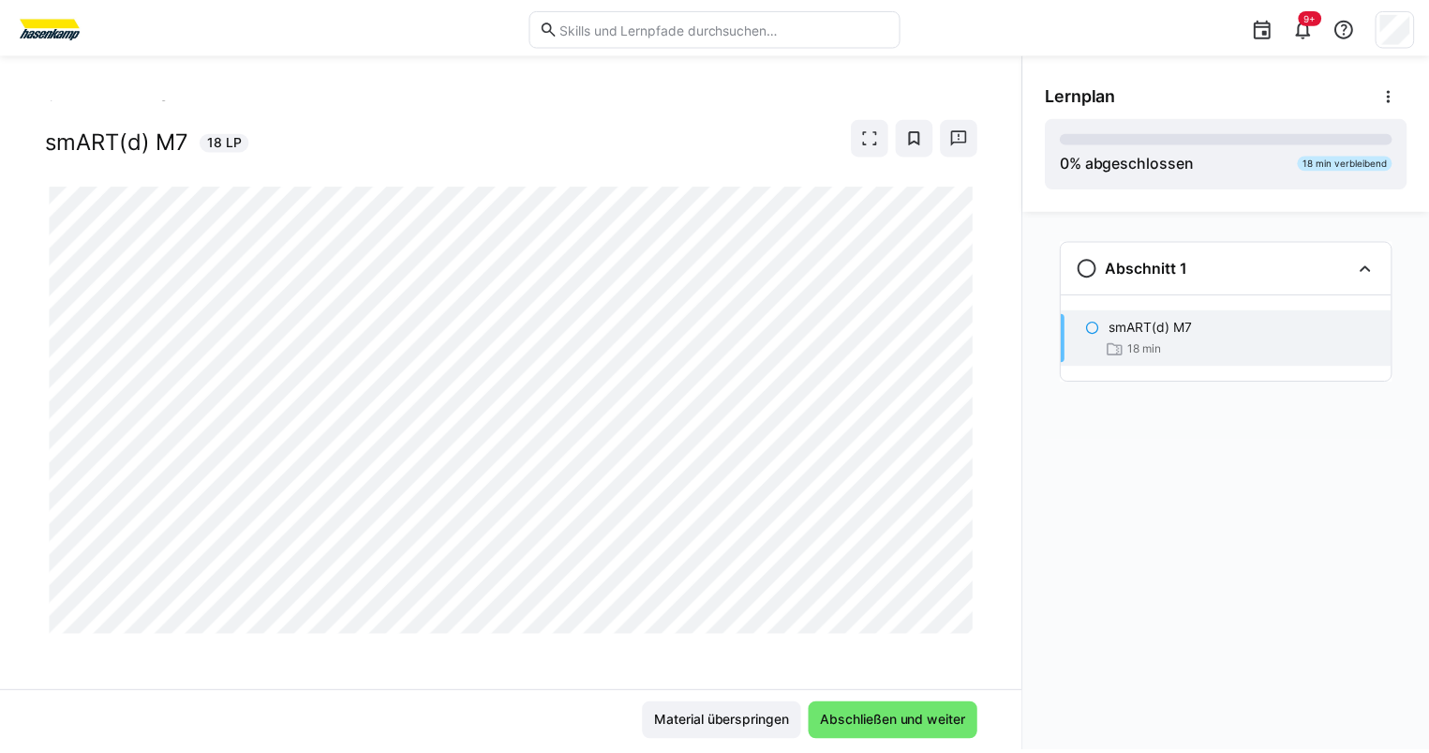
scroll to position [21, 0]
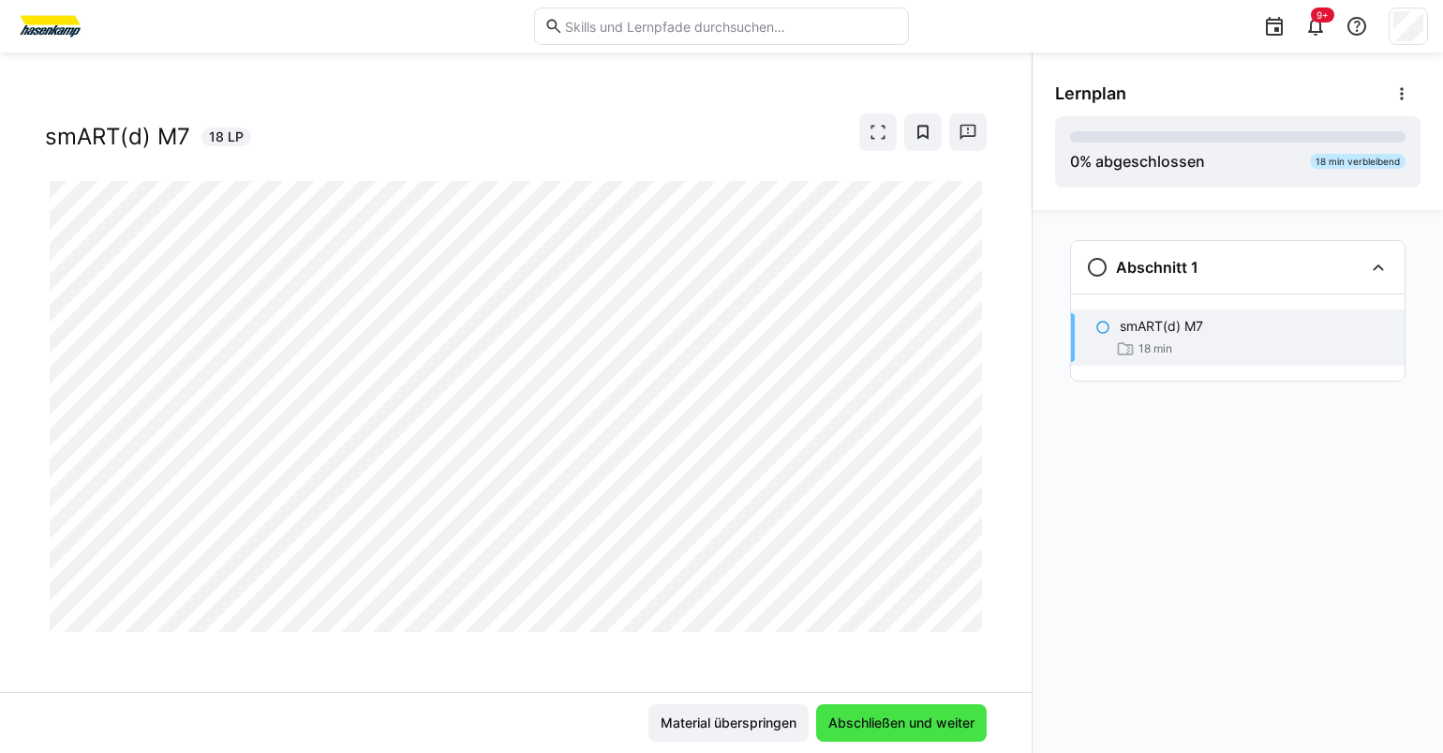
click at [963, 735] on span "Abschließen und weiter" at bounding box center [901, 722] width 171 height 37
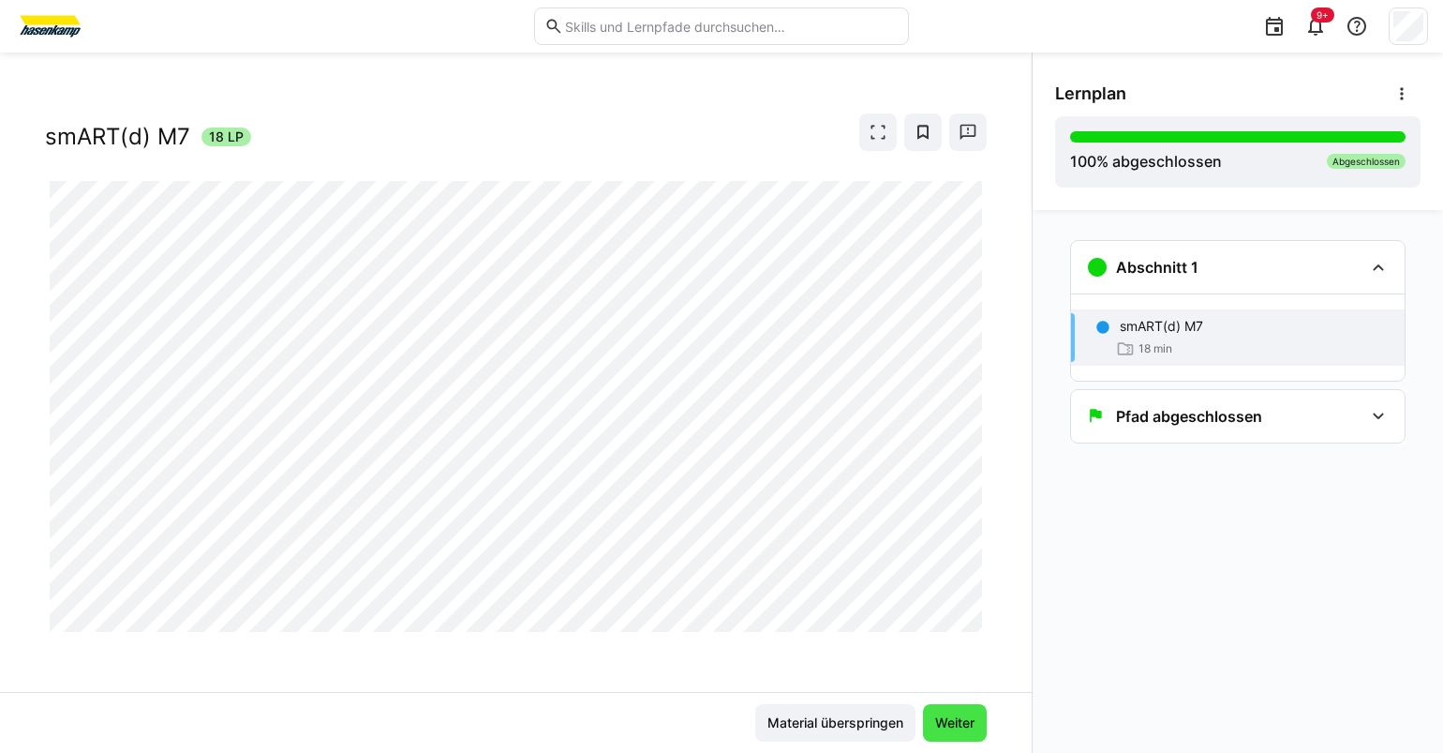
click at [963, 730] on span "Weiter" at bounding box center [955, 722] width 45 height 19
click at [963, 717] on span "Weiter" at bounding box center [955, 722] width 45 height 19
click at [963, 716] on span "Weiter" at bounding box center [955, 722] width 45 height 19
click at [963, 356] on div "18 min" at bounding box center [1255, 348] width 270 height 19
click at [42, 29] on img at bounding box center [50, 26] width 70 height 30
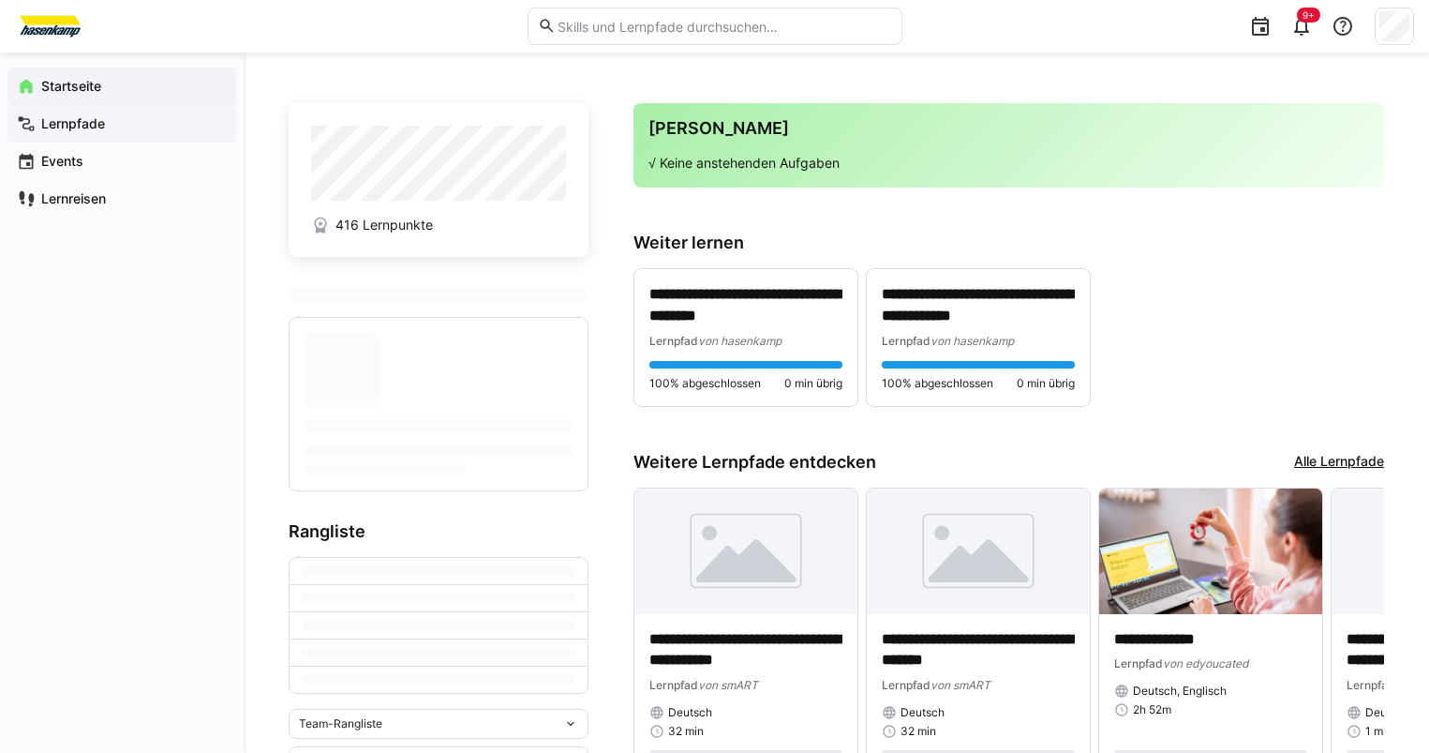
click at [113, 131] on span "Lernpfade" at bounding box center [132, 123] width 188 height 19
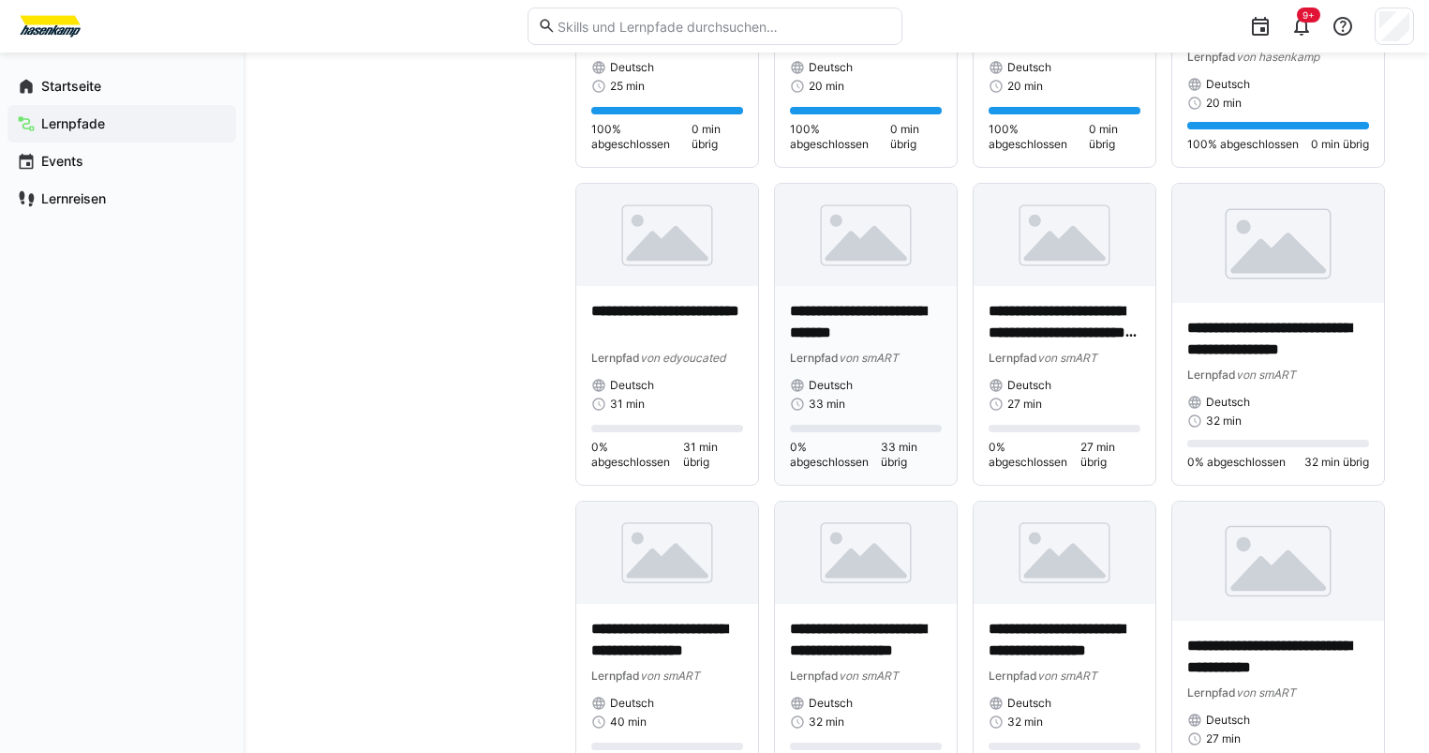
scroll to position [1644, 0]
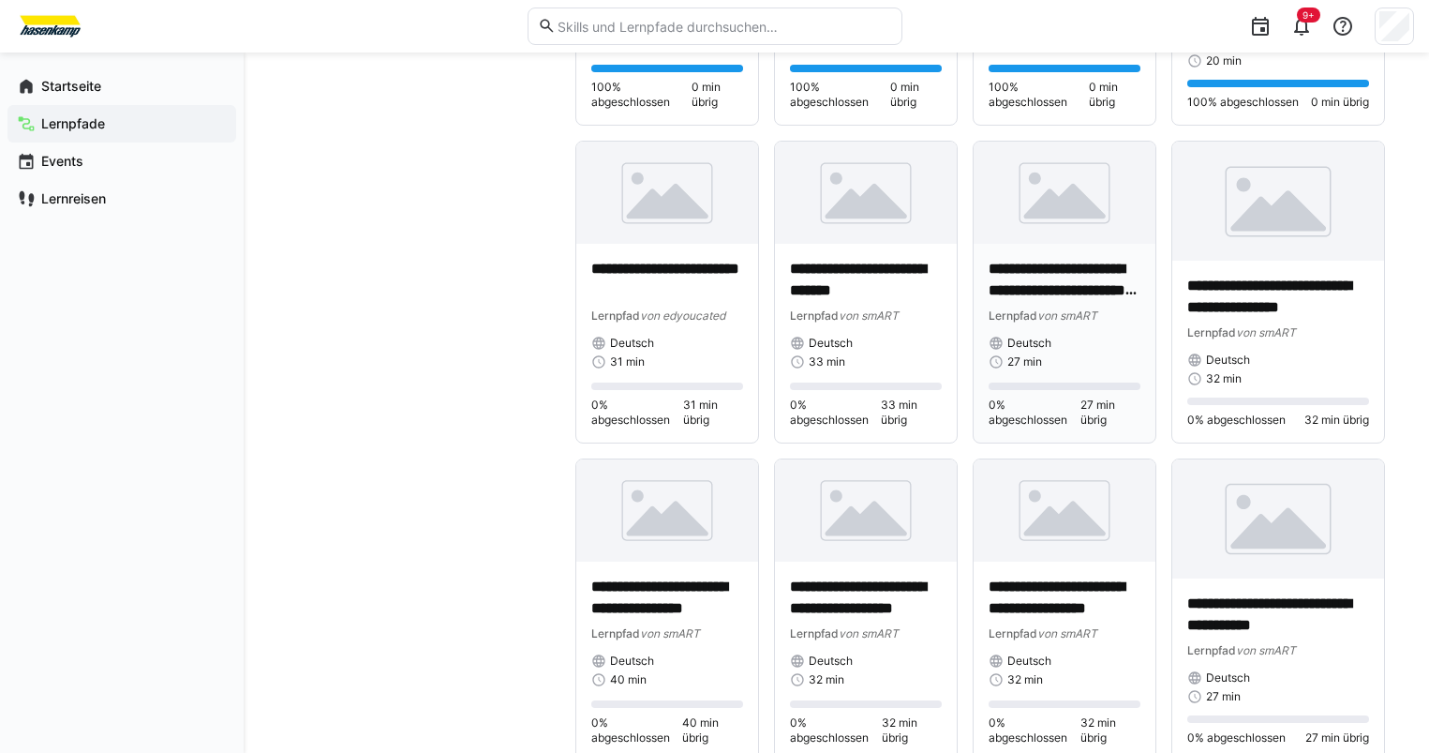
click at [963, 249] on div "**********" at bounding box center [1065, 343] width 182 height 199
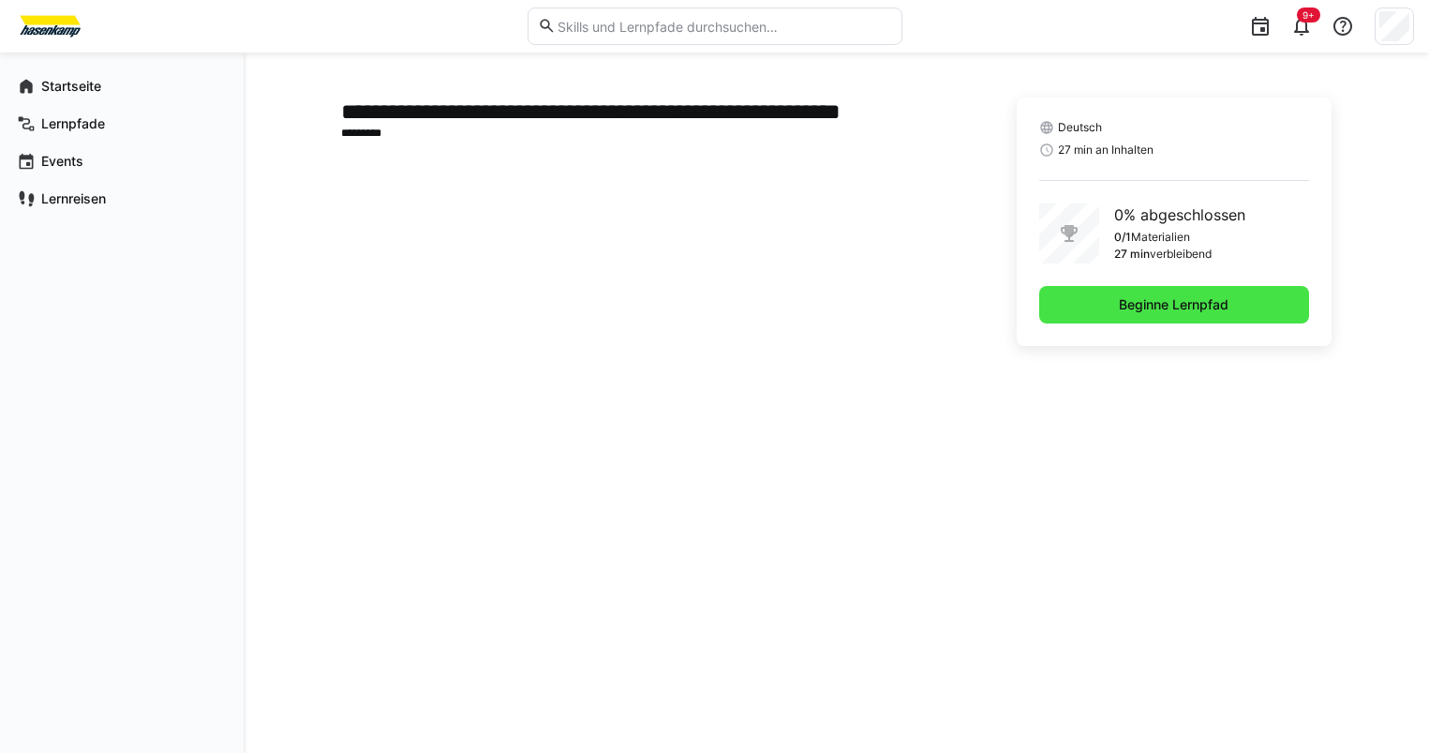
drag, startPoint x: 1024, startPoint y: 249, endPoint x: 1113, endPoint y: 296, distance: 100.6
click at [963, 296] on span "Beginne Lernpfad" at bounding box center [1174, 304] width 270 height 37
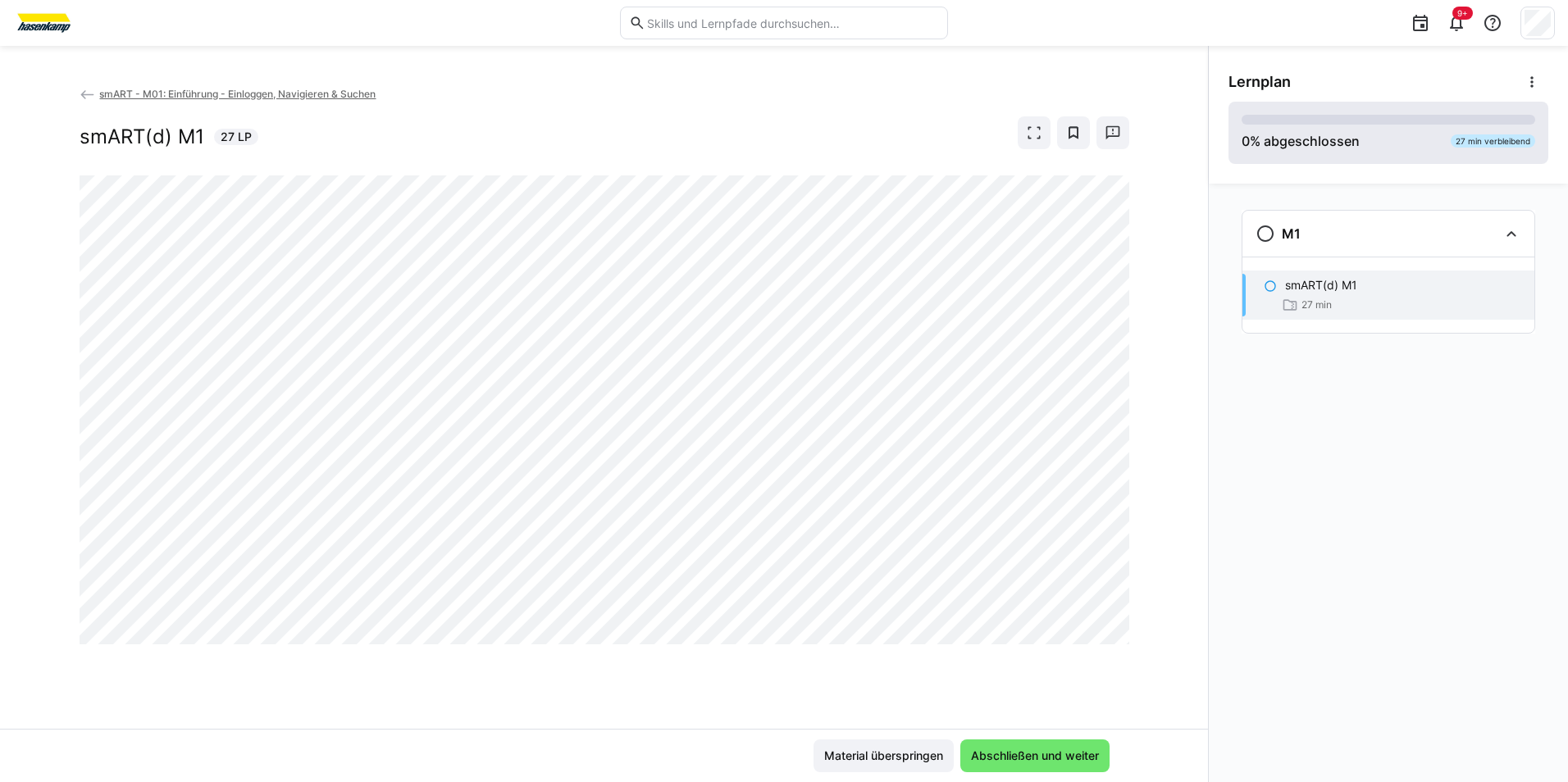
click at [843, 117] on eds-progress at bounding box center [1389, 119] width 294 height 10
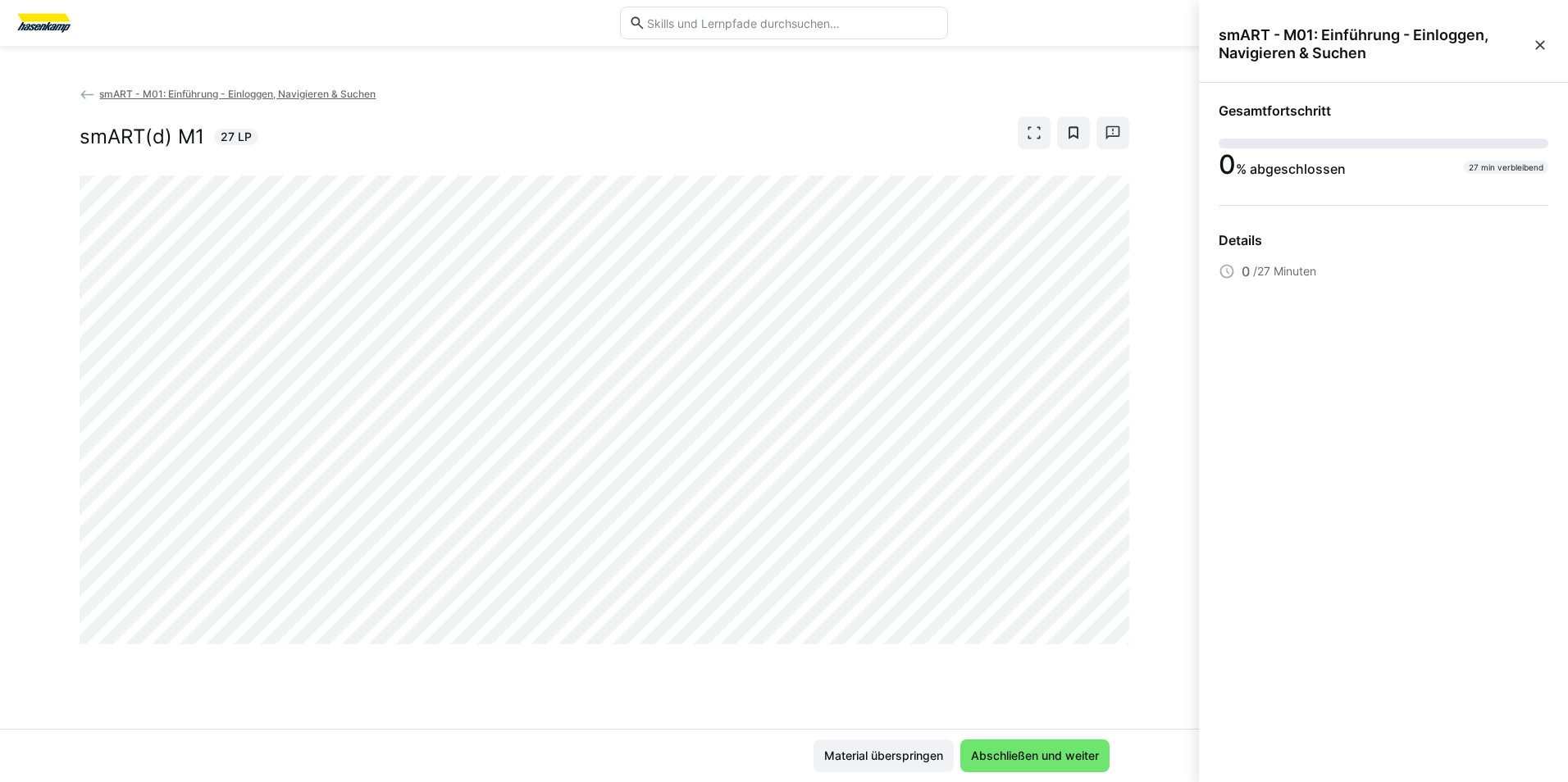
click at [843, 276] on div "smART - M01: Einführung - Einloggen, Navigieren & Suchen smART(d) M1 27 LP" at bounding box center [604, 407] width 1208 height 644
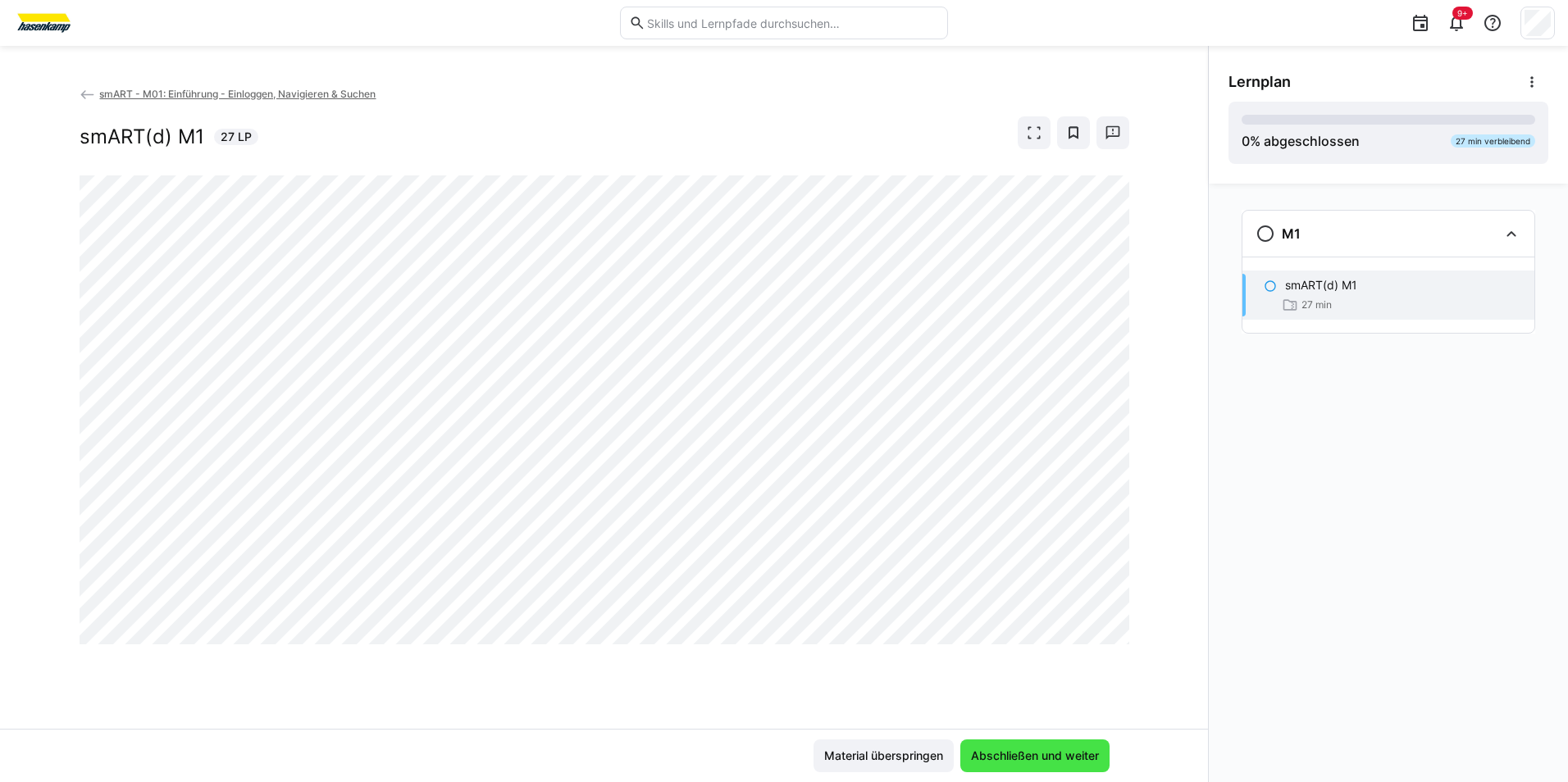
click at [843, 658] on span "Abschließen und weiter" at bounding box center [1035, 756] width 133 height 17
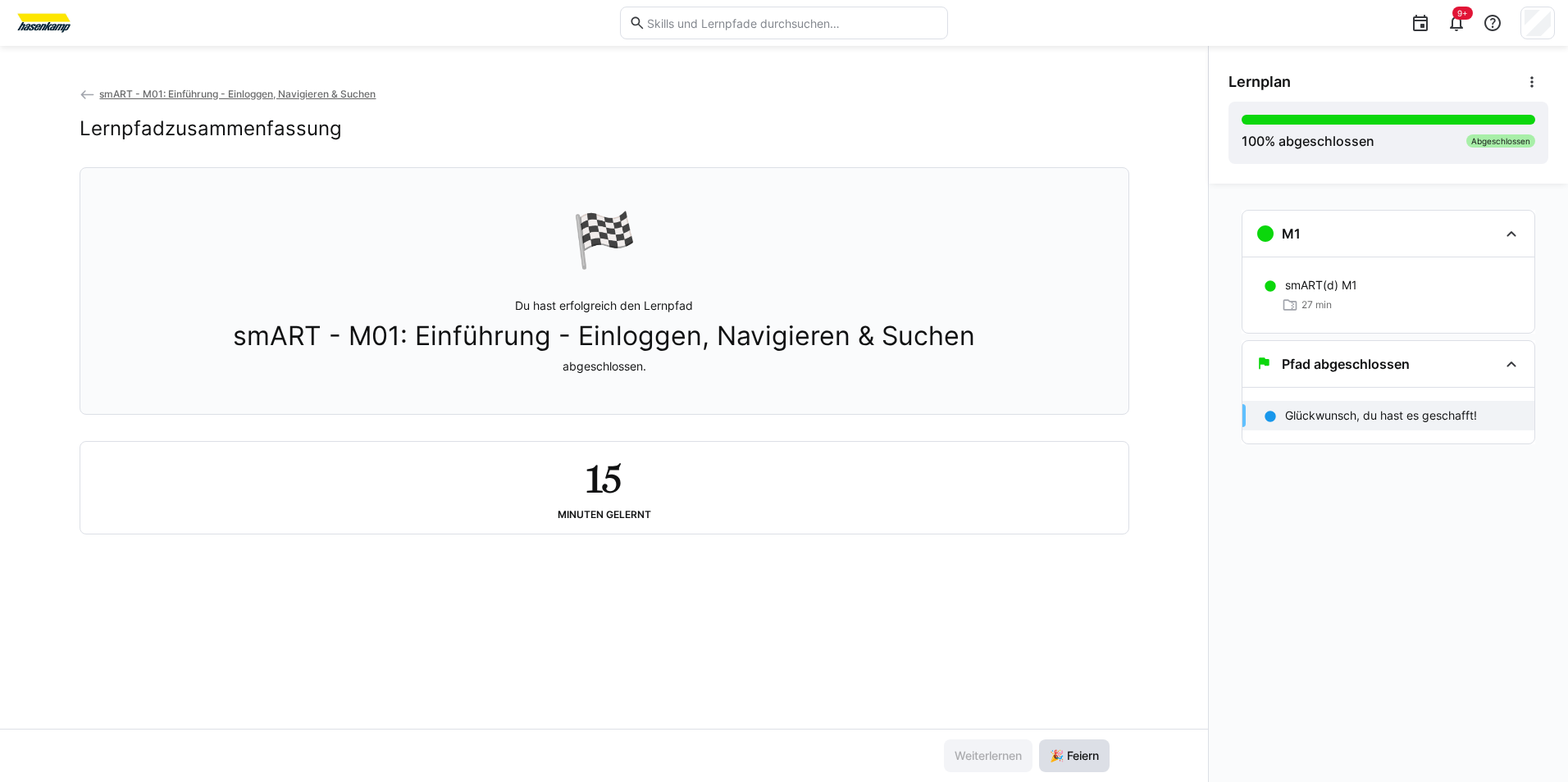
click at [843, 658] on span "🎉 Feiern" at bounding box center [1074, 756] width 54 height 17
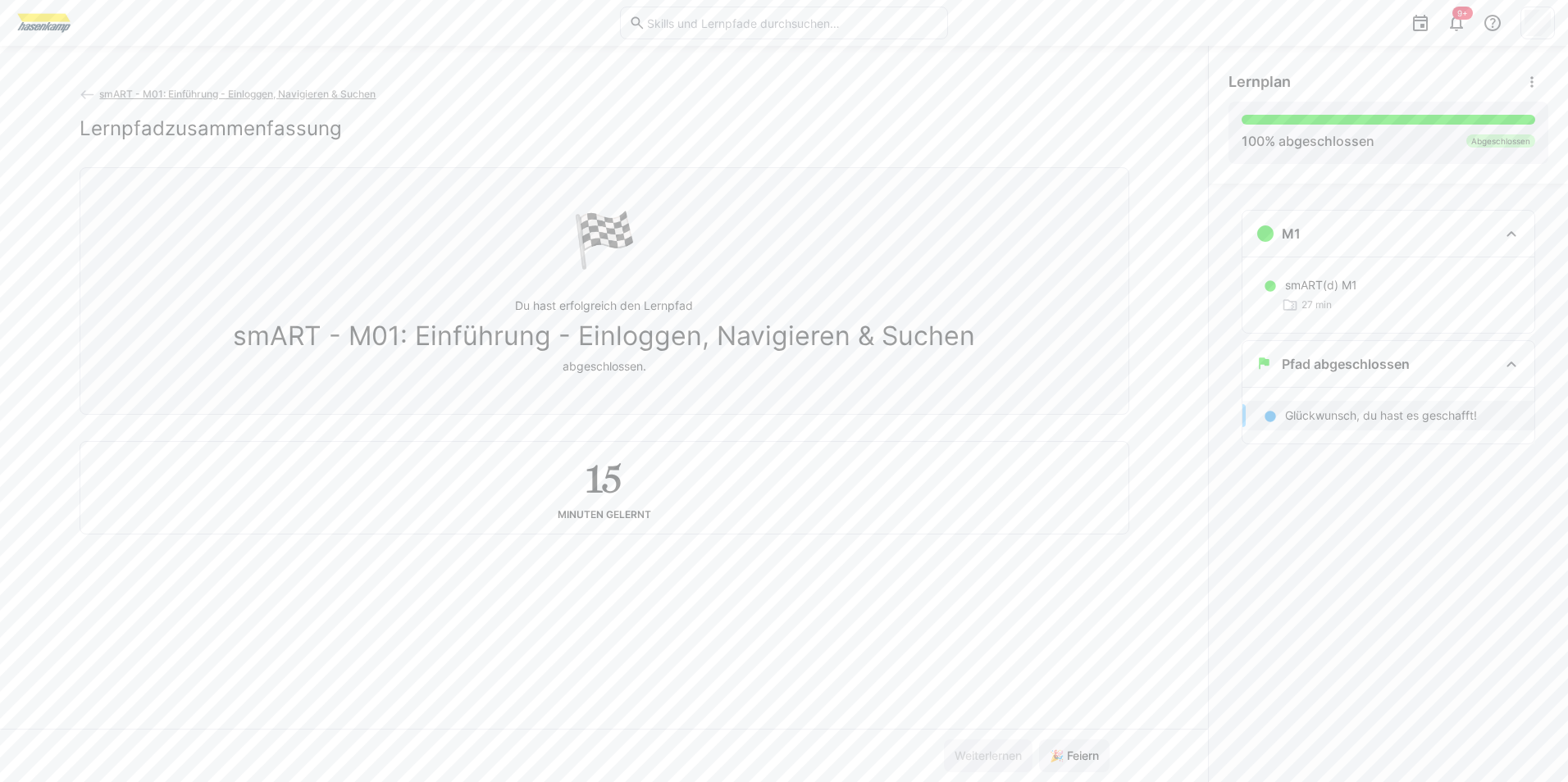
click at [88, 95] on eds-icon at bounding box center [88, 94] width 17 height 17
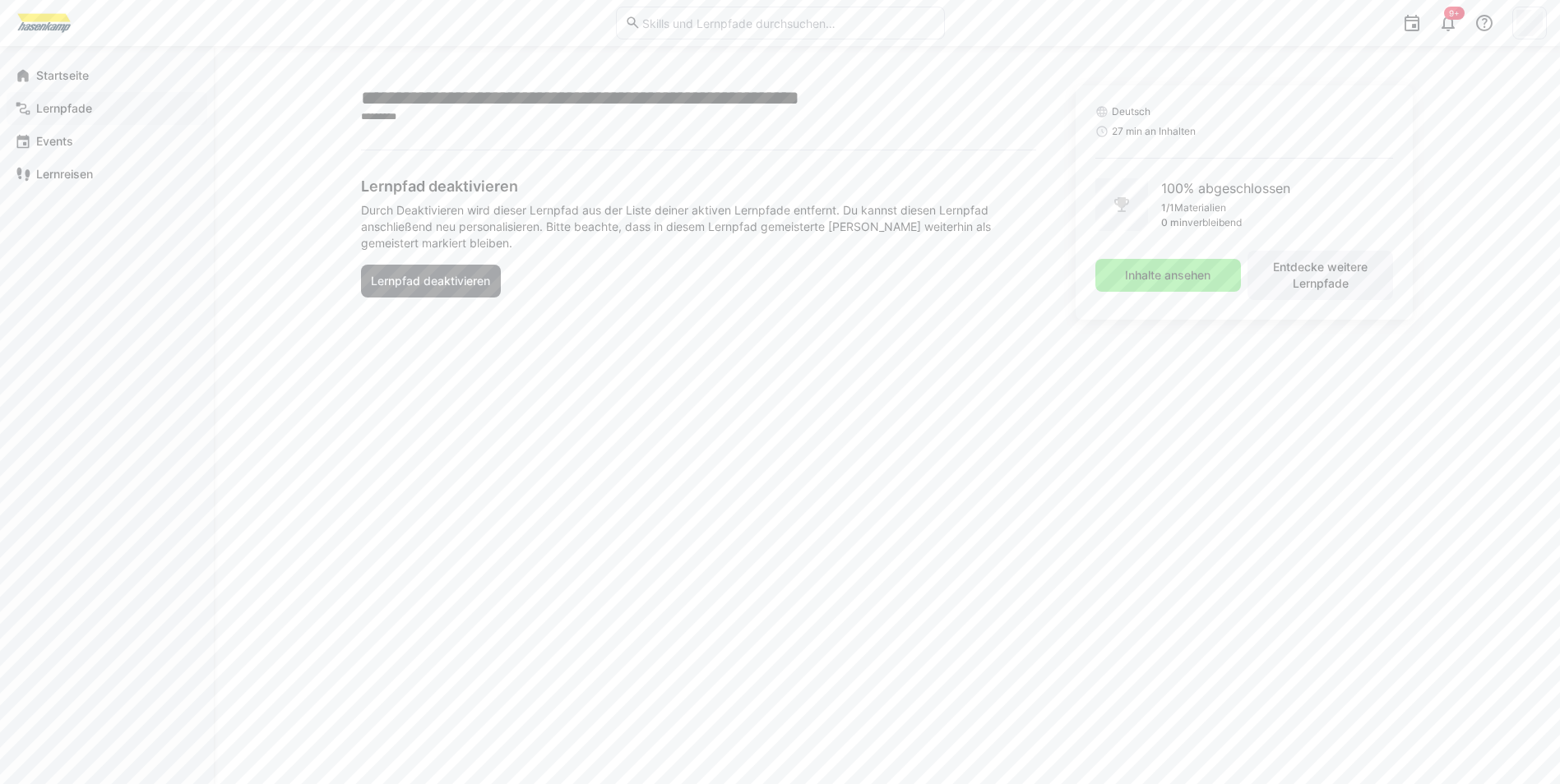
click at [0, 0] on app-navigation-label "Lernpfade" at bounding box center [0, 0] width 0 height 0
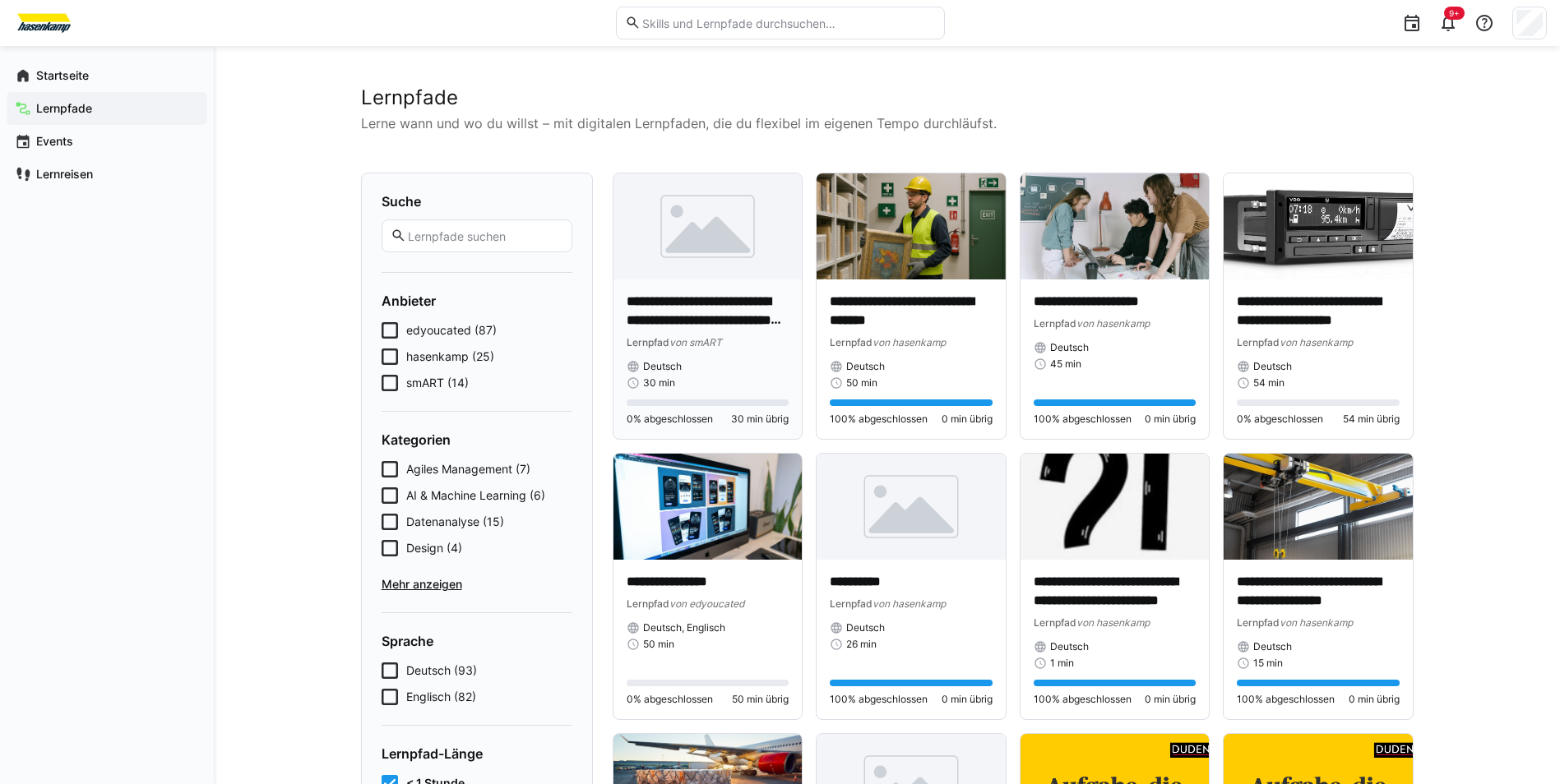
click at [768, 303] on p "**********" at bounding box center [708, 311] width 163 height 38
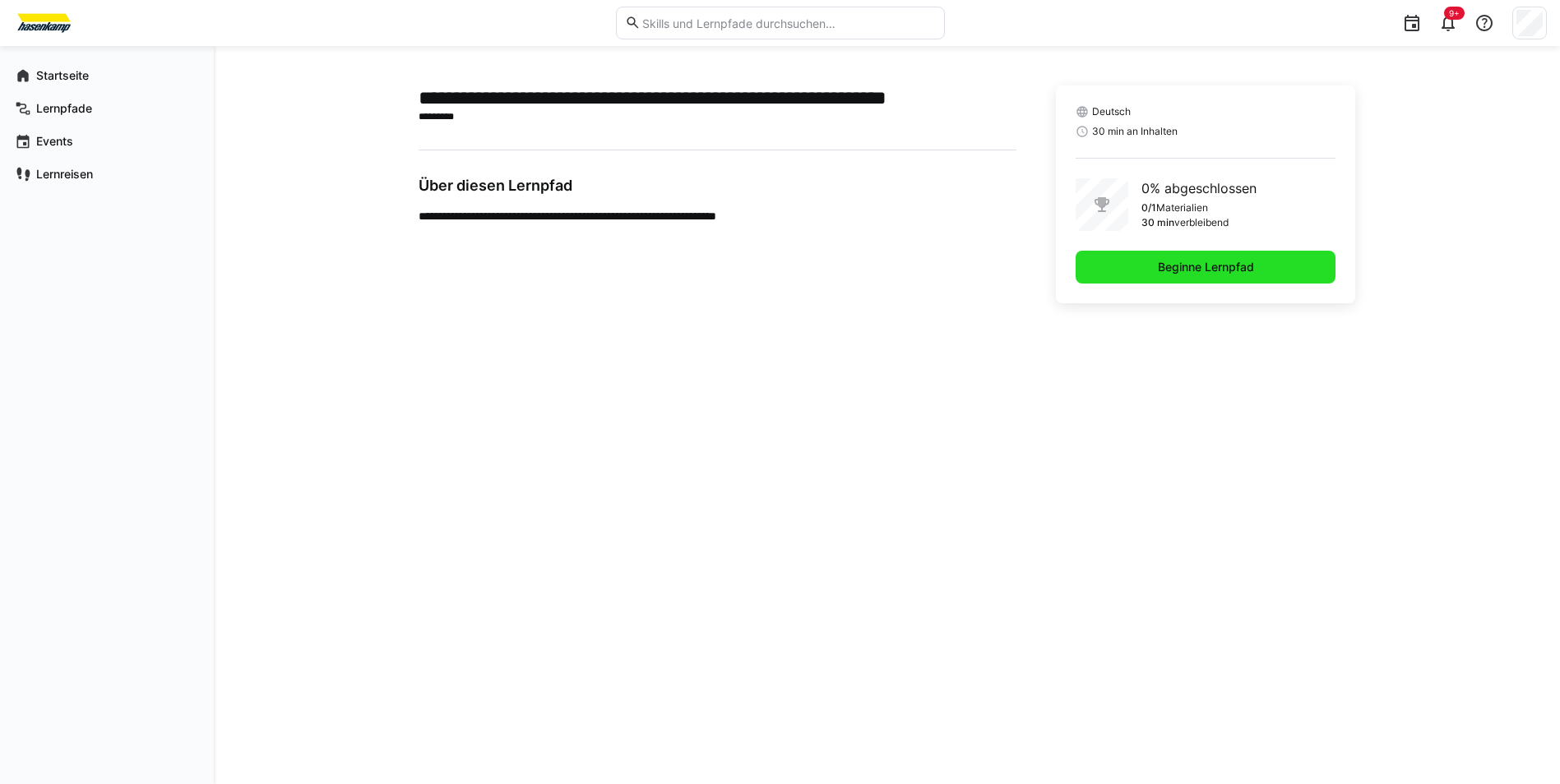
click at [845, 273] on span "Beginne Lernpfad" at bounding box center [1206, 267] width 260 height 32
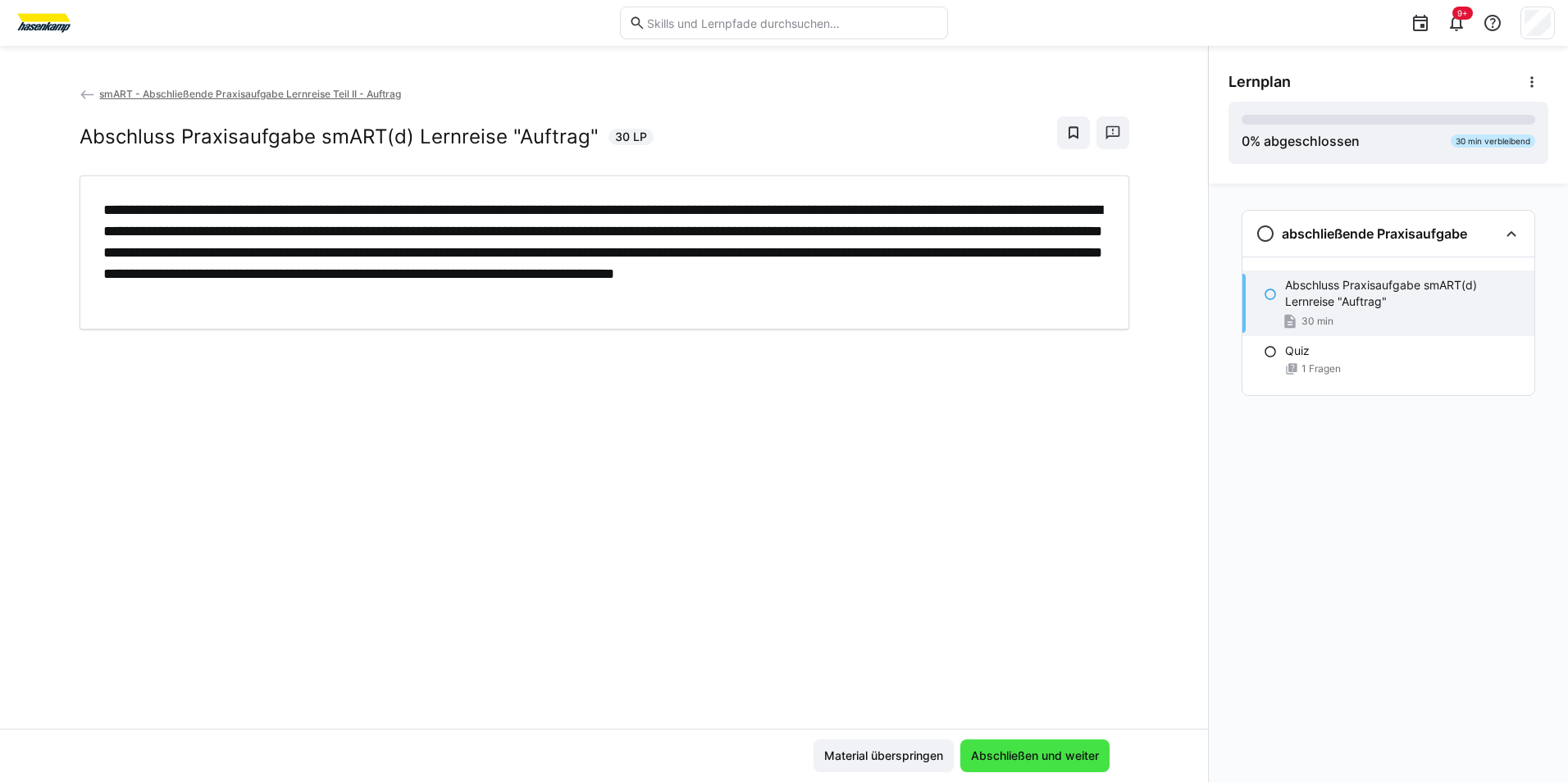
click at [843, 658] on span "Abschließen und weiter" at bounding box center [1035, 755] width 150 height 32
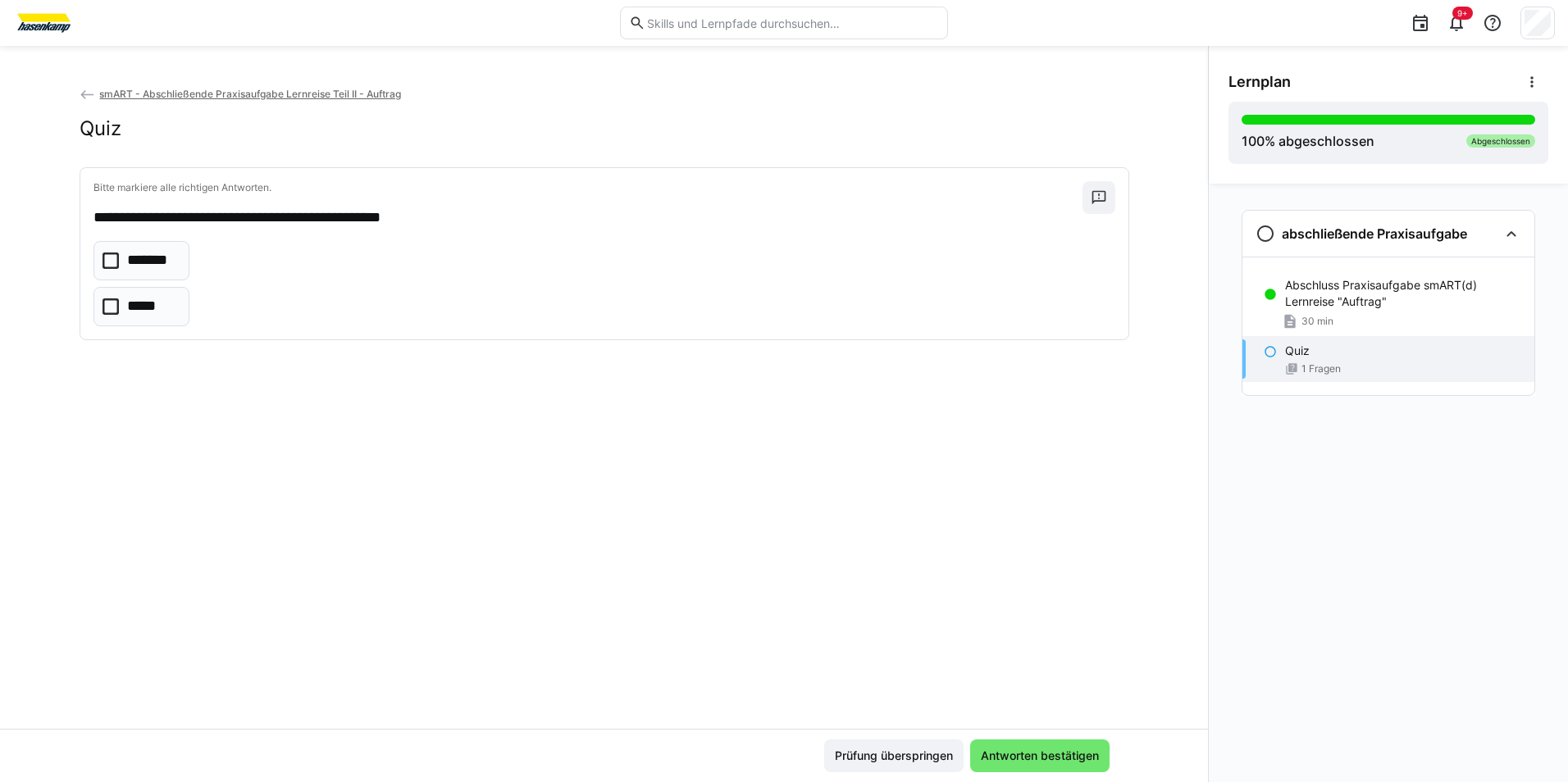
click at [145, 90] on span "smART - Abschließende Praxisaufgabe Lernreise Teil II - Auftrag" at bounding box center [249, 94] width 302 height 12
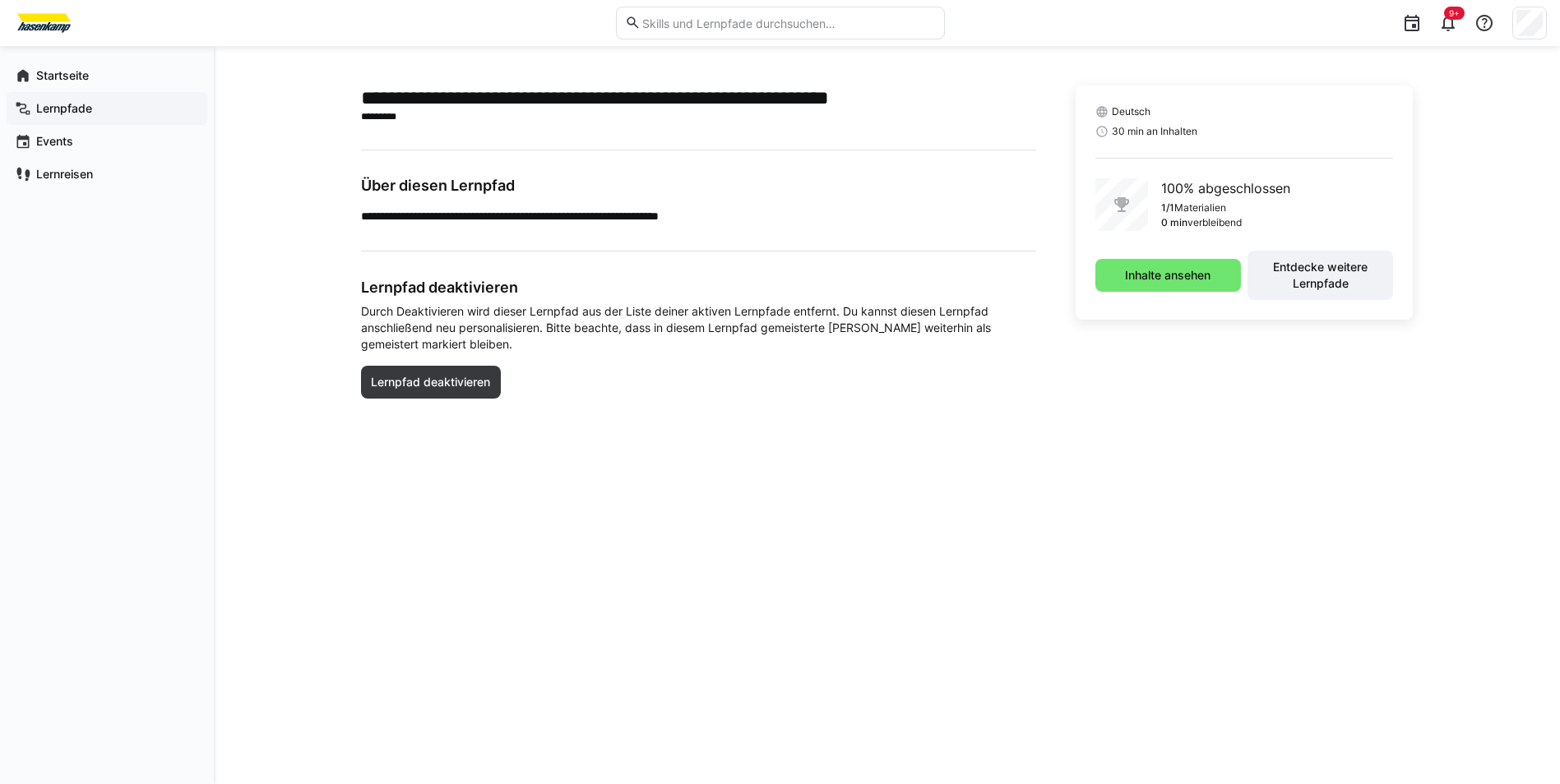
click at [80, 99] on div "Lernpfade" at bounding box center [106, 108] width 201 height 32
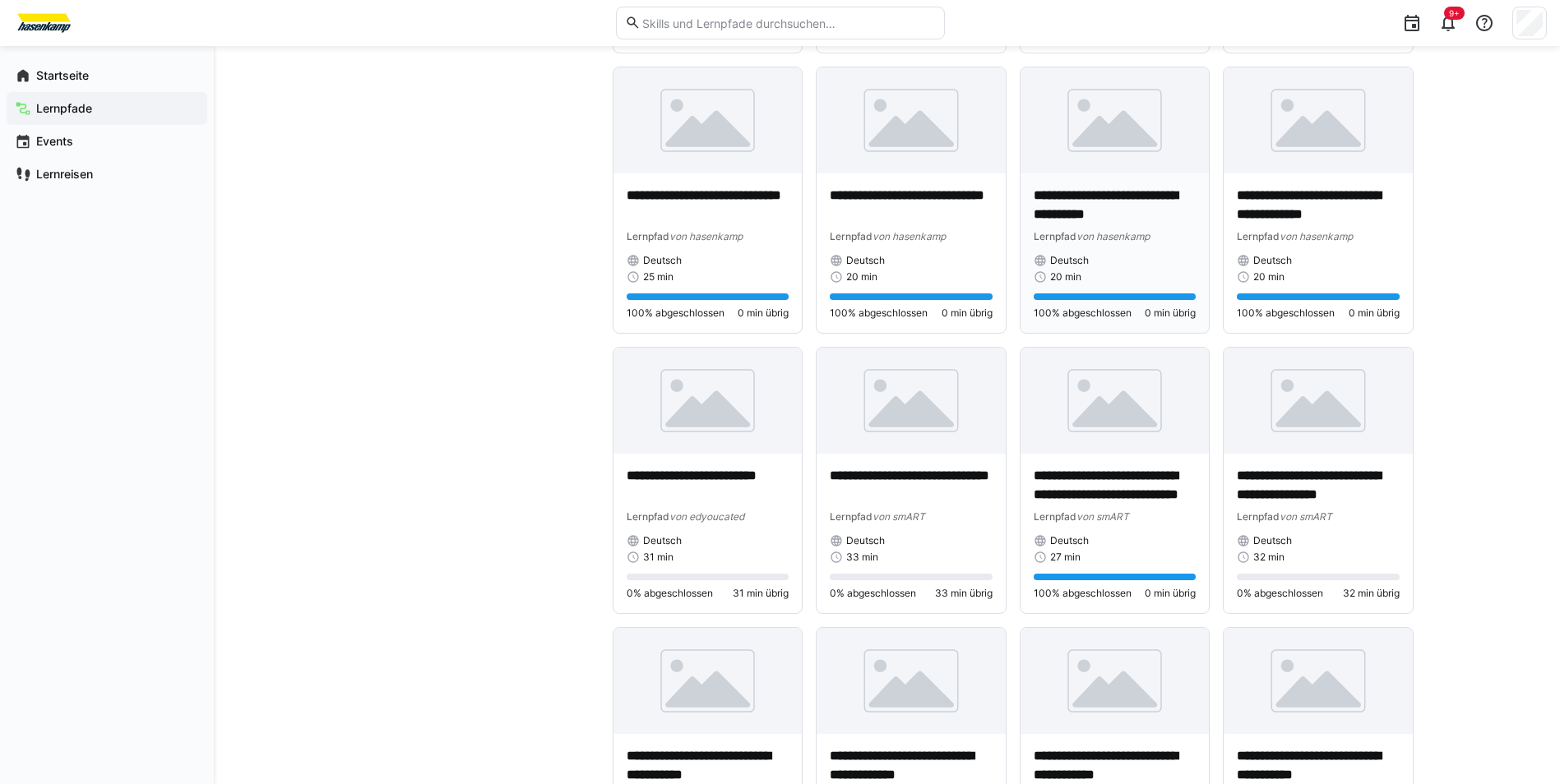
scroll to position [1233, 0]
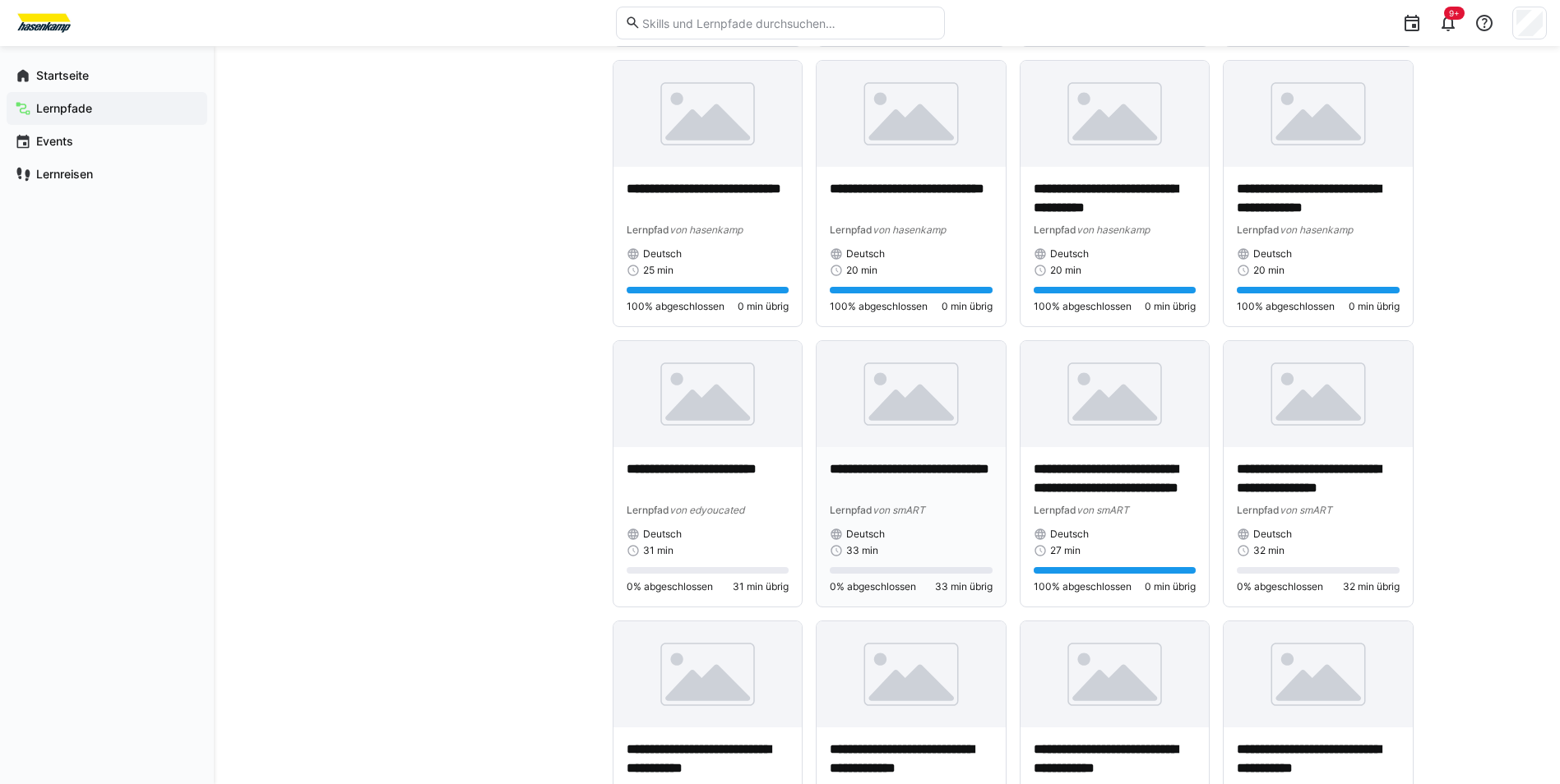
click at [845, 386] on img at bounding box center [912, 394] width 190 height 106
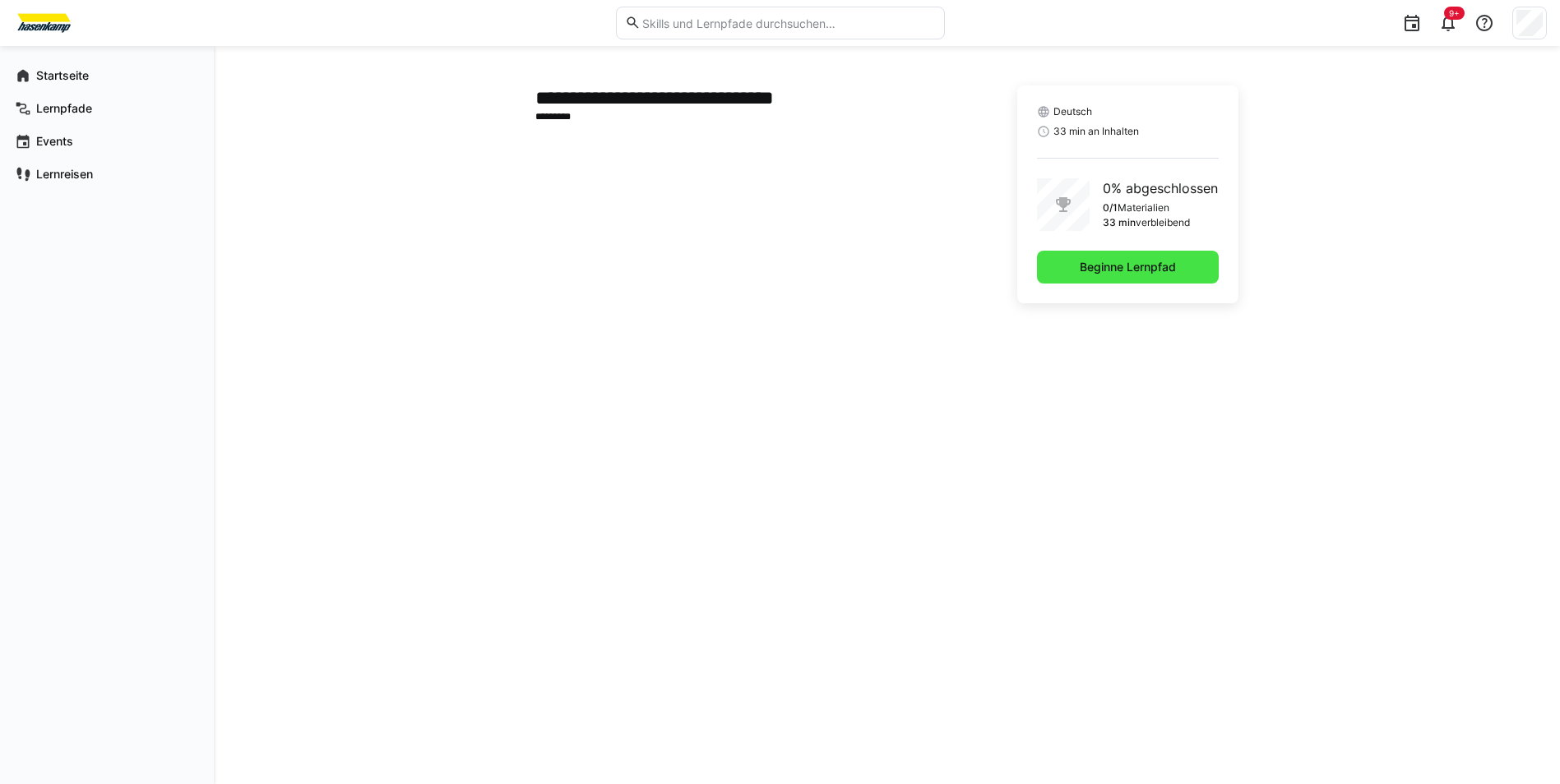
click at [845, 276] on span "Beginne Lernpfad" at bounding box center [1127, 267] width 182 height 32
